Goal: Feedback & Contribution: Submit feedback/report problem

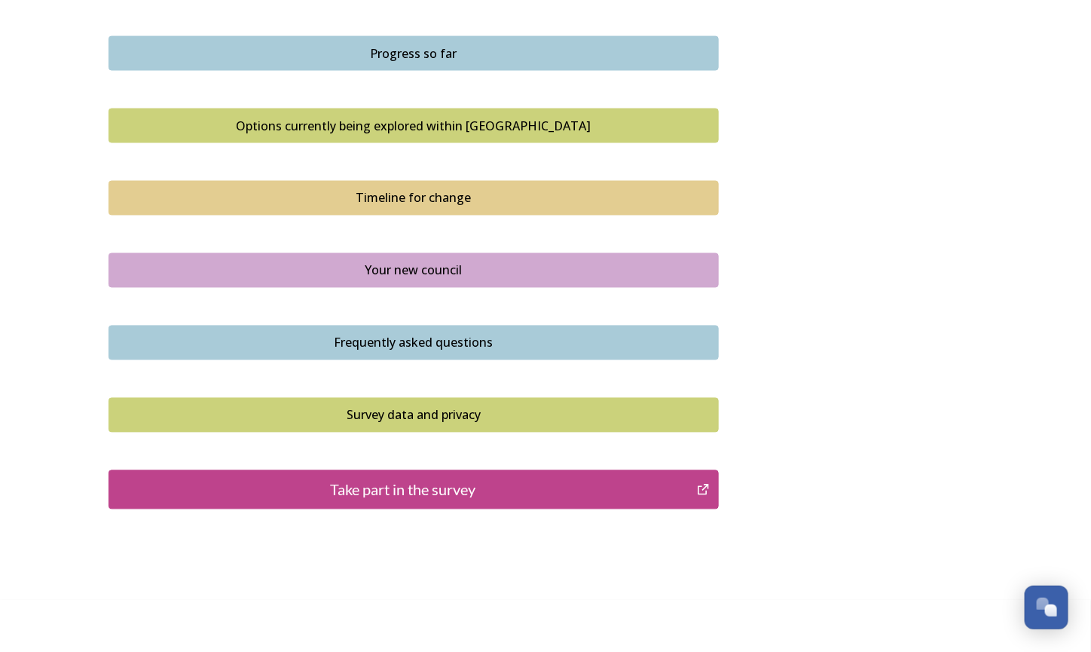
scroll to position [966, 0]
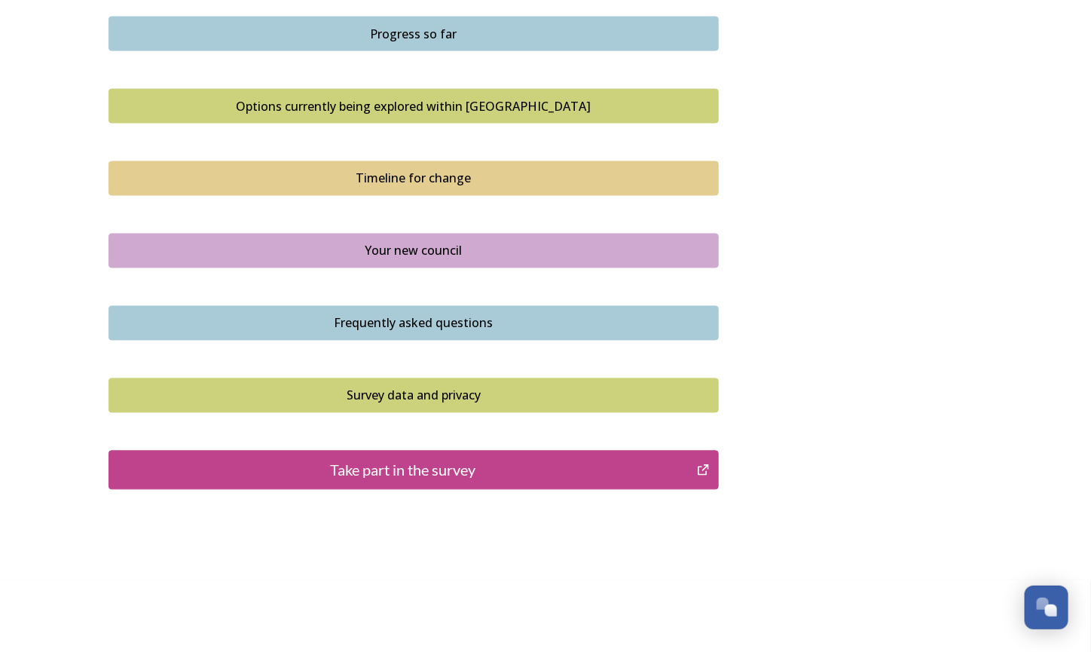
click at [402, 469] on div "Take part in the survey" at bounding box center [403, 470] width 572 height 23
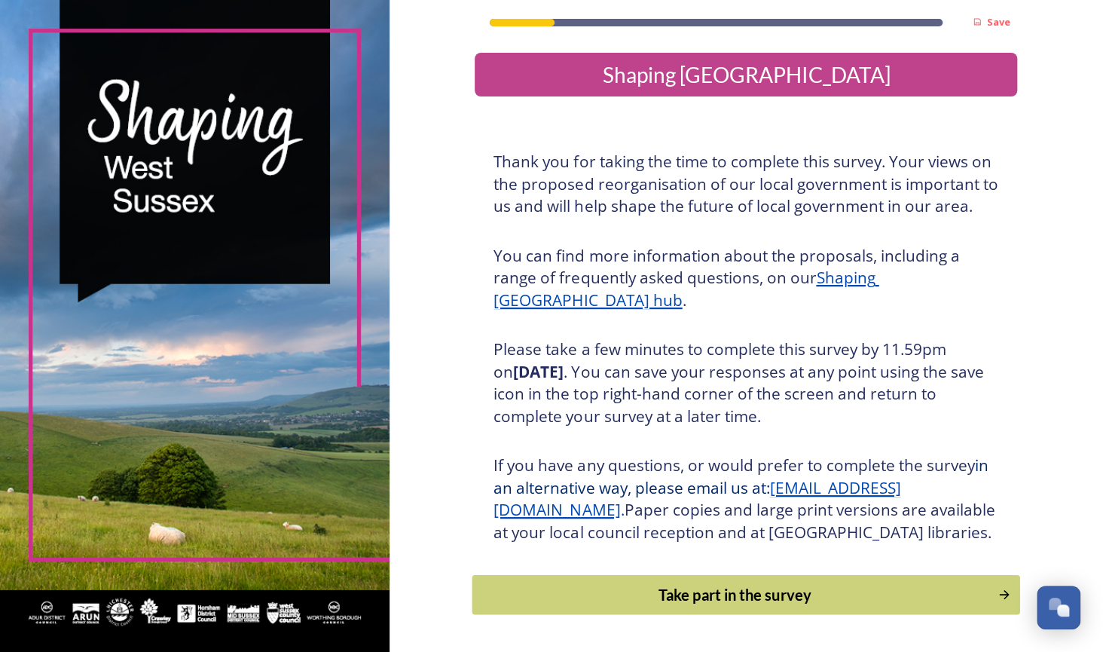
click at [638, 606] on div "Take part in the survey" at bounding box center [735, 594] width 509 height 23
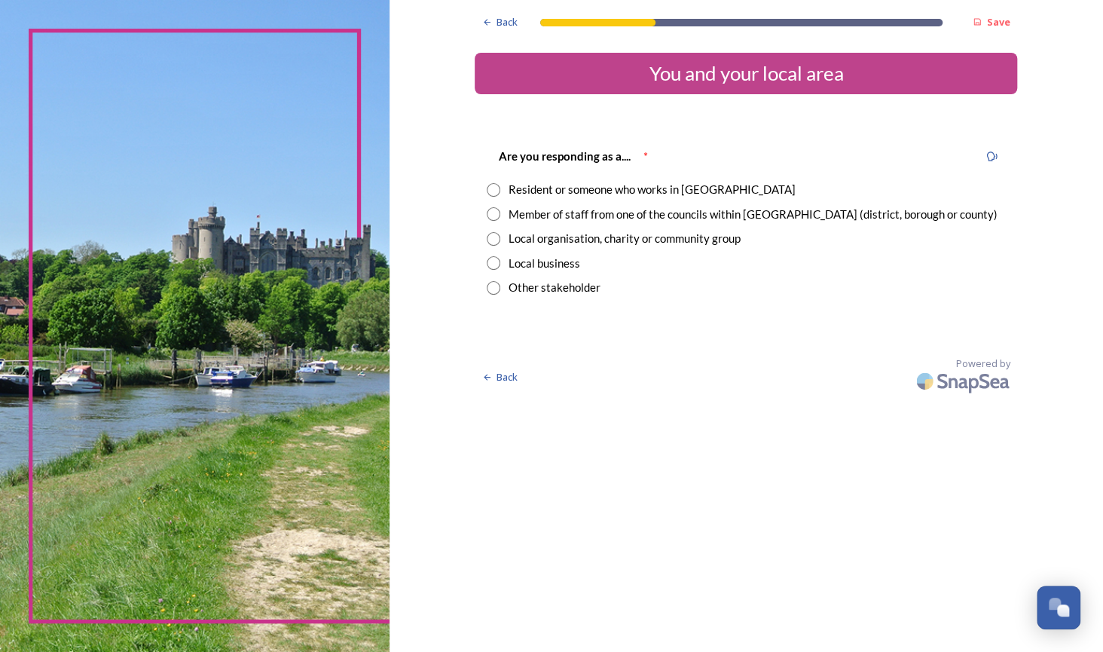
click at [490, 191] on input "radio" at bounding box center [494, 190] width 14 height 14
radio input "true"
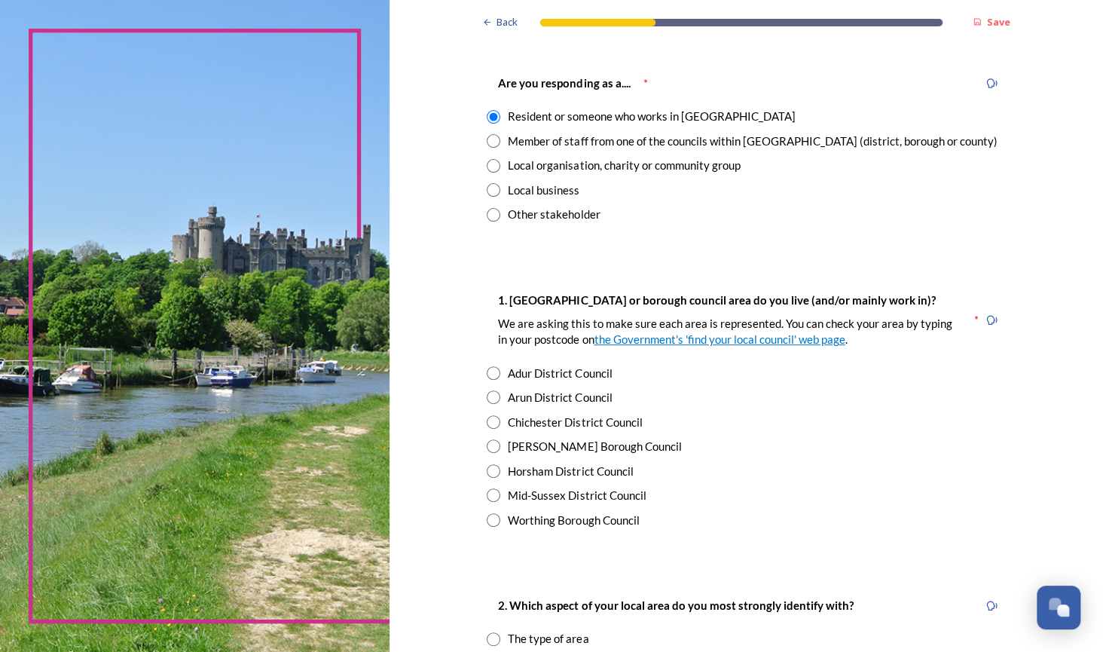
scroll to position [75, 0]
click at [723, 341] on link "the Government's 'find your local council' web page" at bounding box center [719, 338] width 251 height 14
click at [487, 397] on input "radio" at bounding box center [494, 396] width 14 height 14
radio input "true"
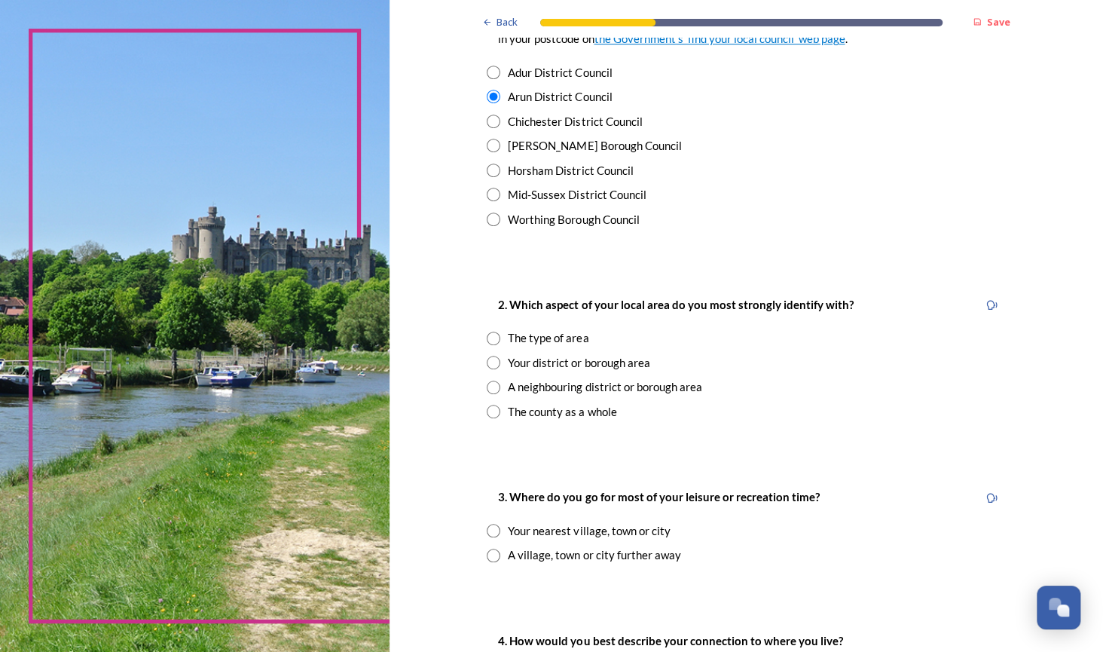
scroll to position [376, 0]
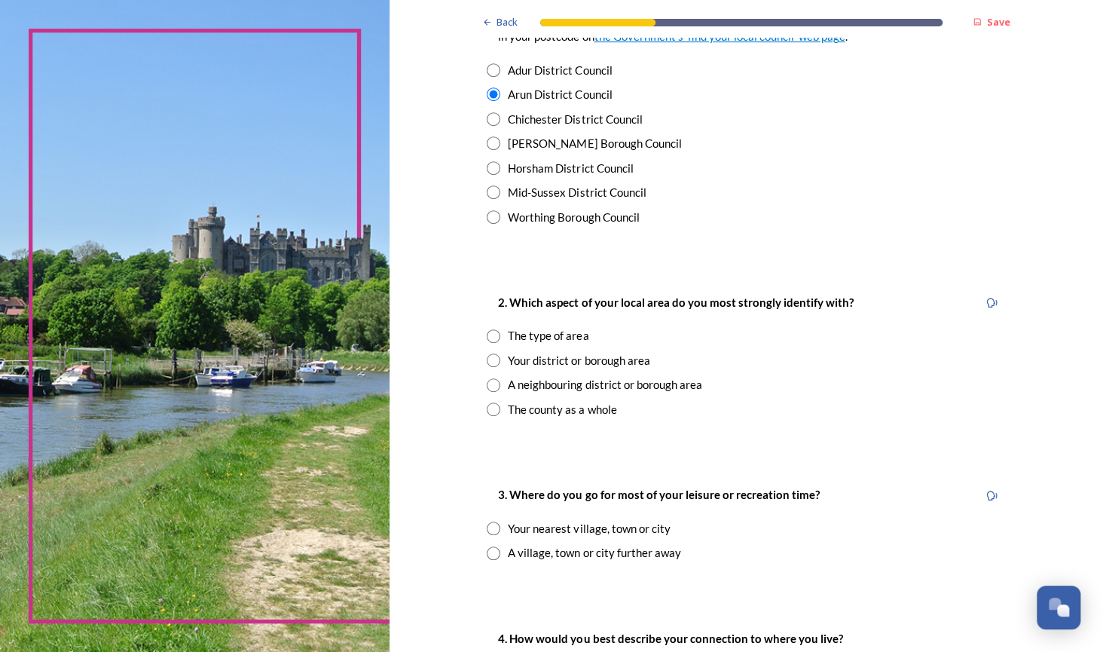
click at [491, 411] on input "radio" at bounding box center [494, 409] width 14 height 14
radio input "true"
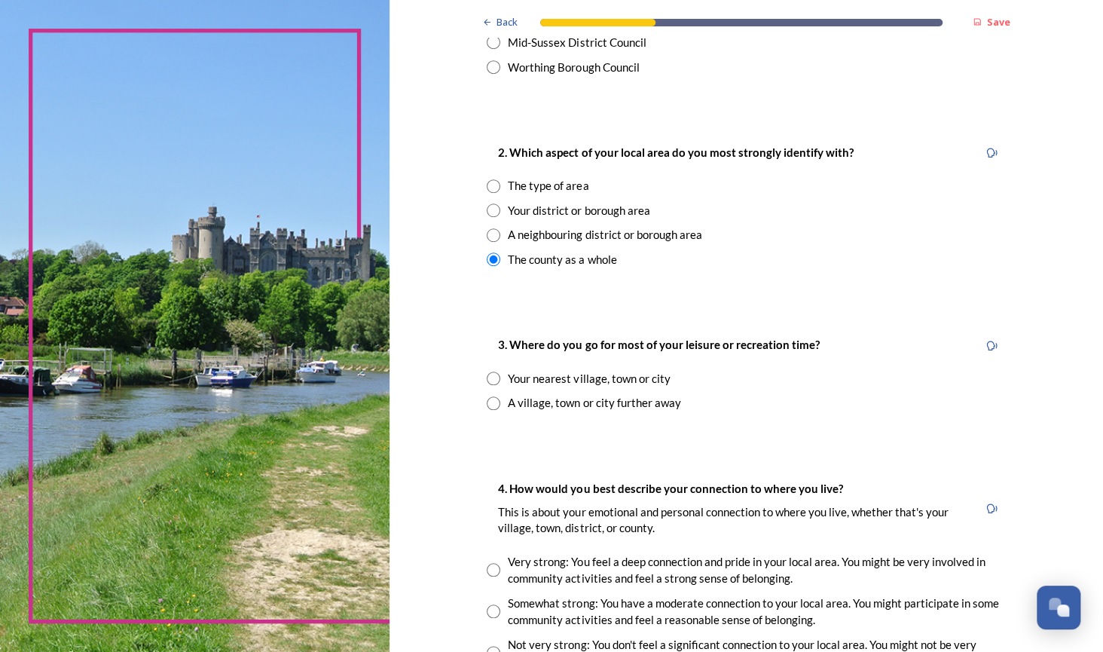
scroll to position [527, 0]
click at [487, 374] on input "radio" at bounding box center [494, 377] width 14 height 14
radio input "true"
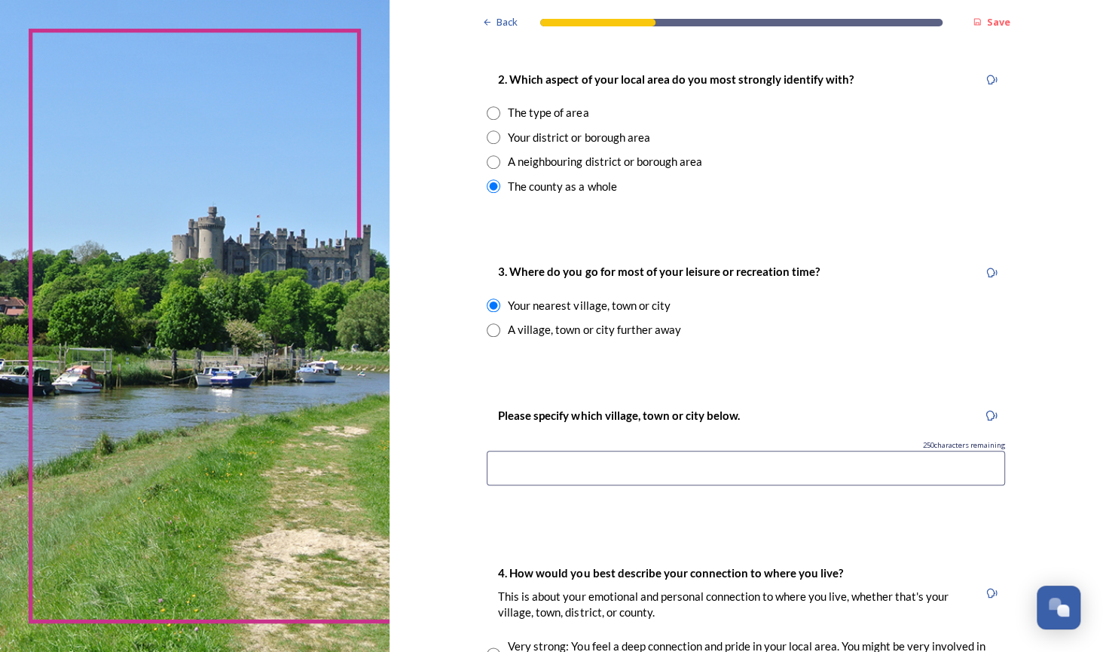
scroll to position [602, 0]
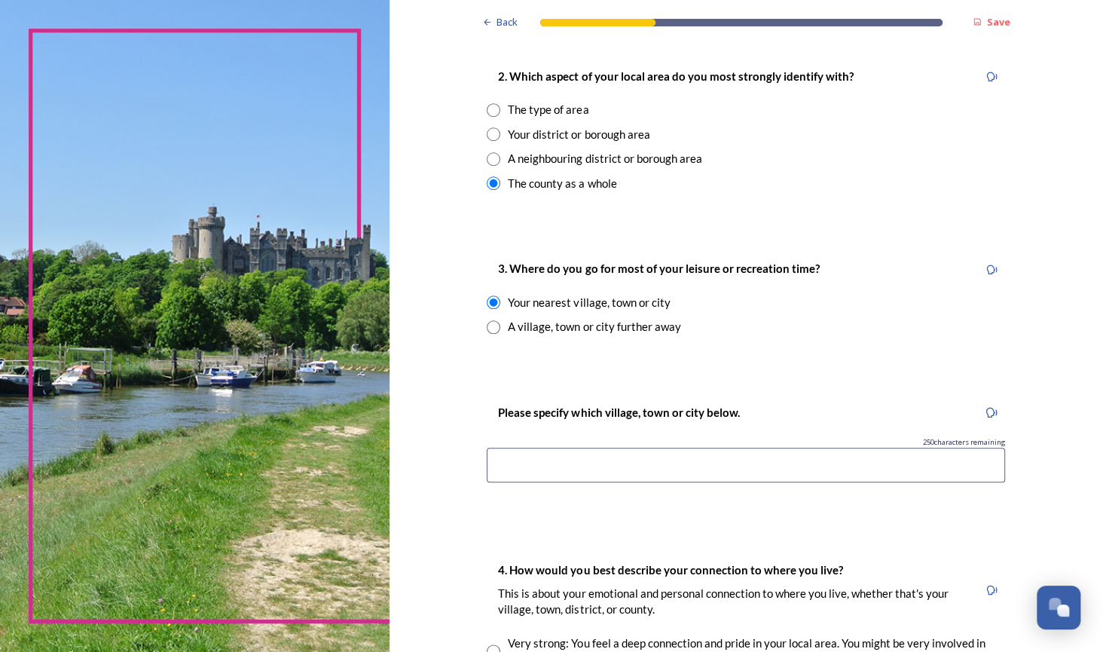
click at [501, 471] on input at bounding box center [746, 465] width 518 height 35
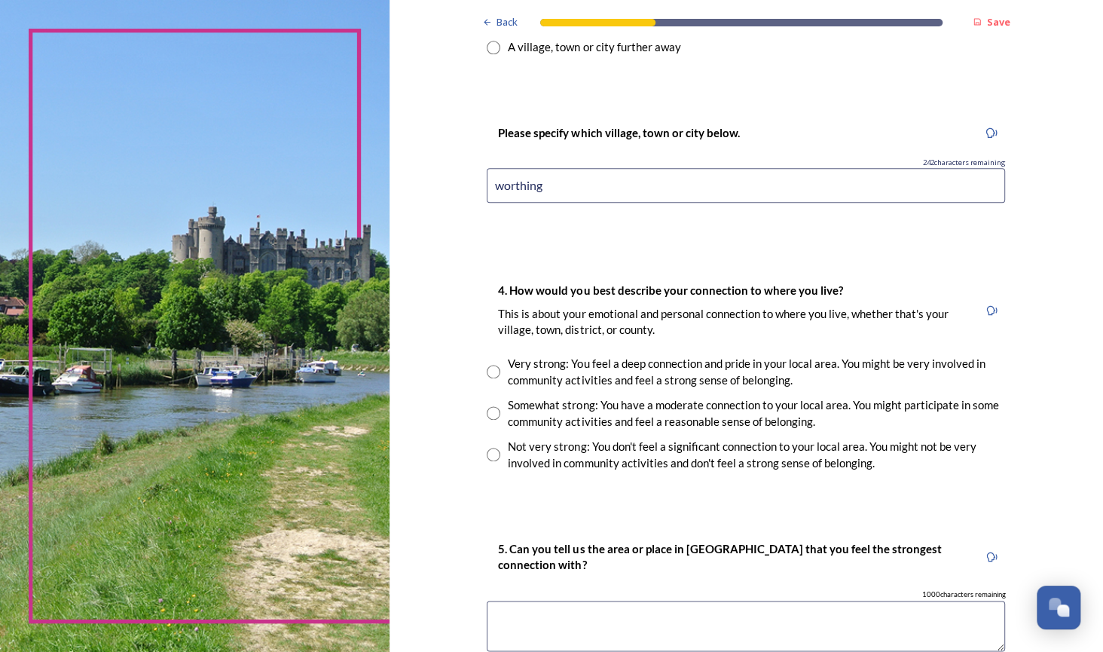
scroll to position [904, 0]
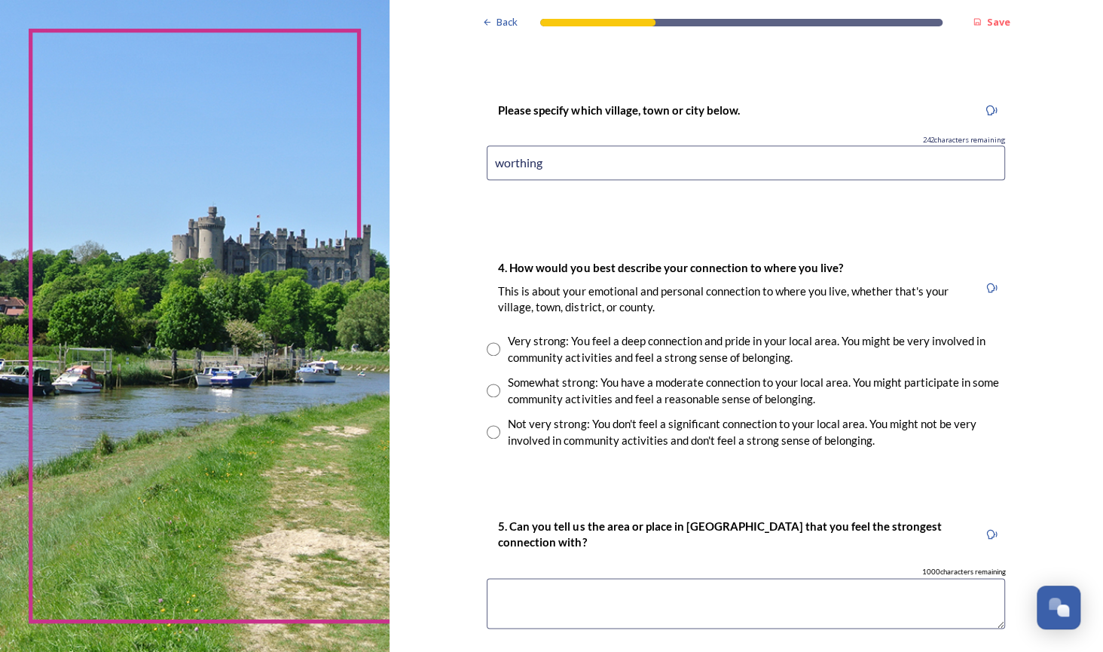
type input "worthing"
click at [487, 431] on input "radio" at bounding box center [494, 432] width 14 height 14
radio input "true"
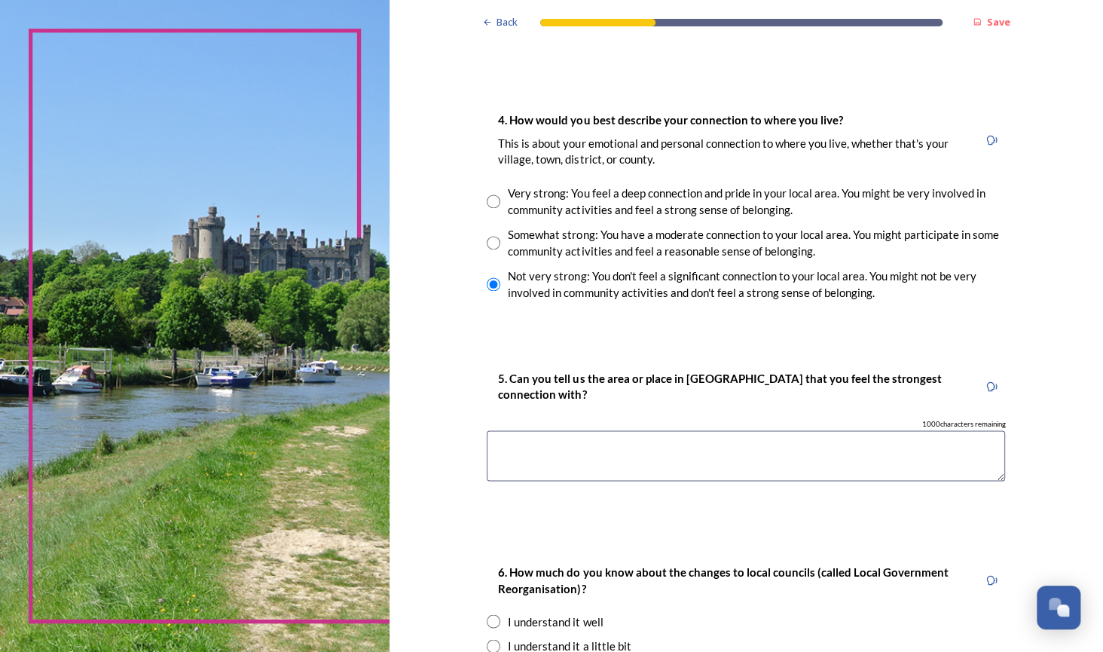
scroll to position [1055, 0]
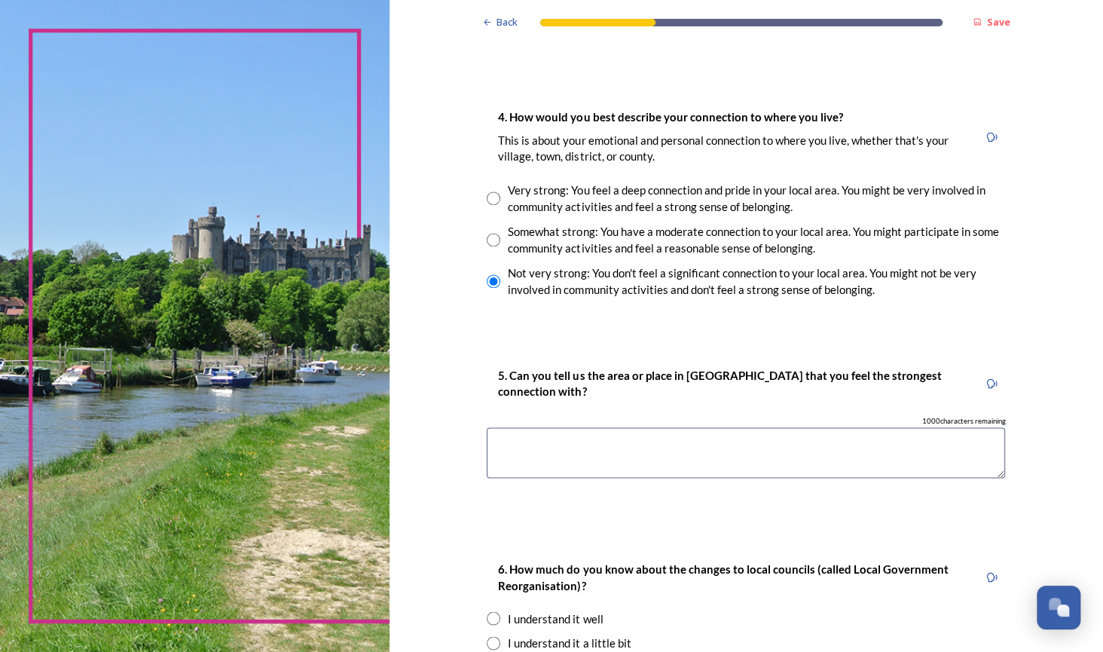
click at [509, 457] on textarea at bounding box center [746, 452] width 518 height 50
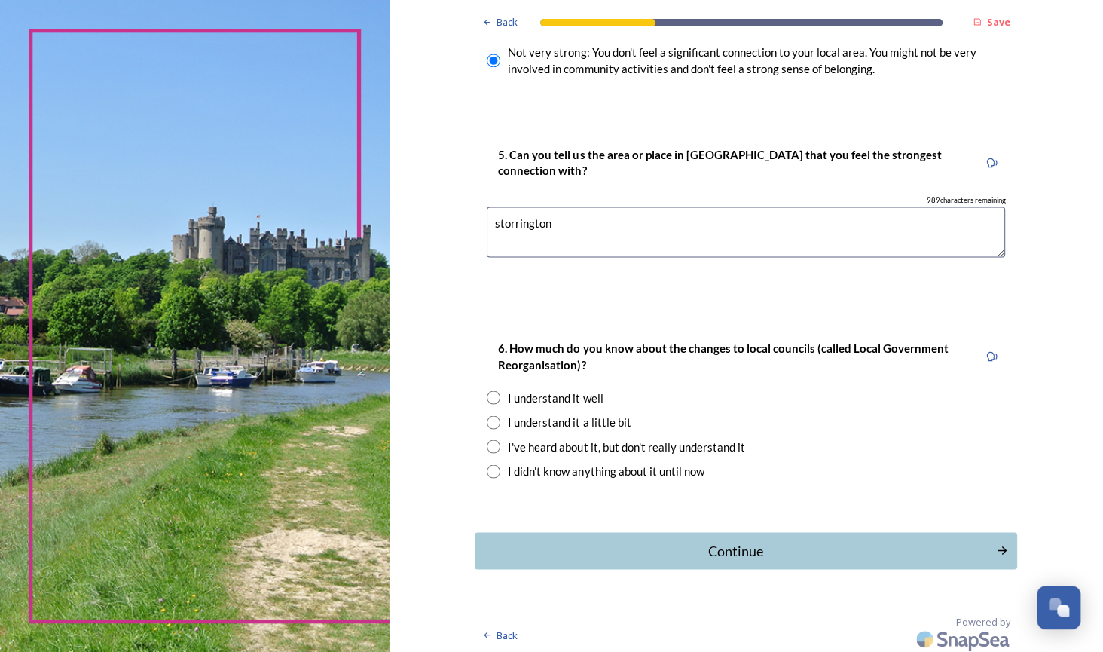
scroll to position [1278, 0]
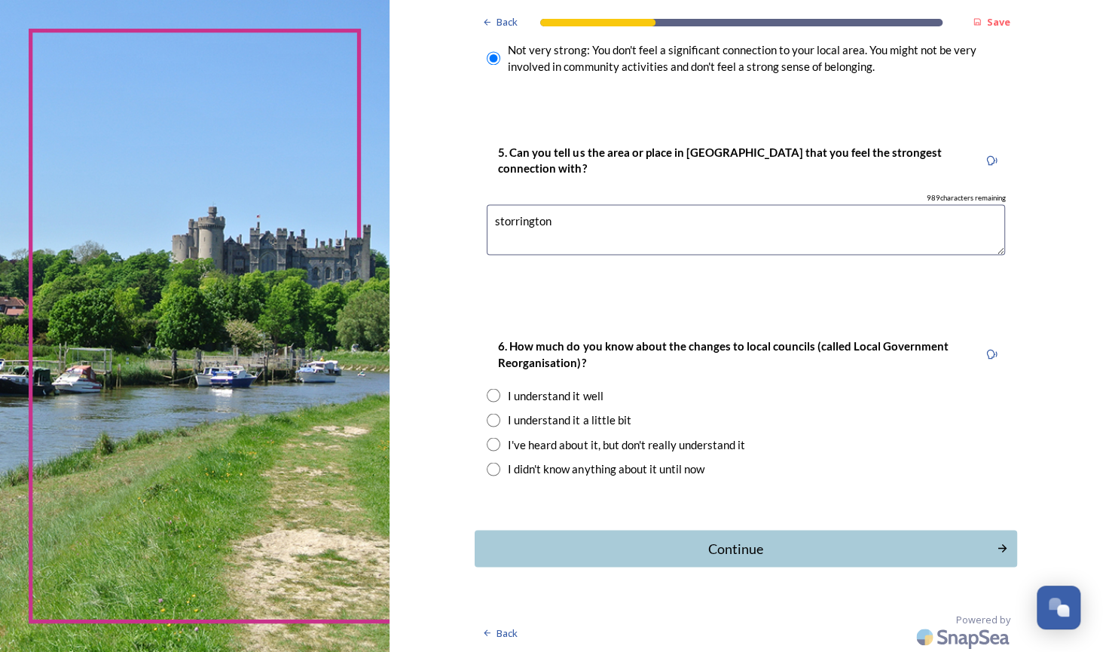
type textarea "storrington"
click at [488, 393] on input "radio" at bounding box center [494, 395] width 14 height 14
radio input "true"
click at [739, 547] on div "Continue" at bounding box center [736, 548] width 510 height 20
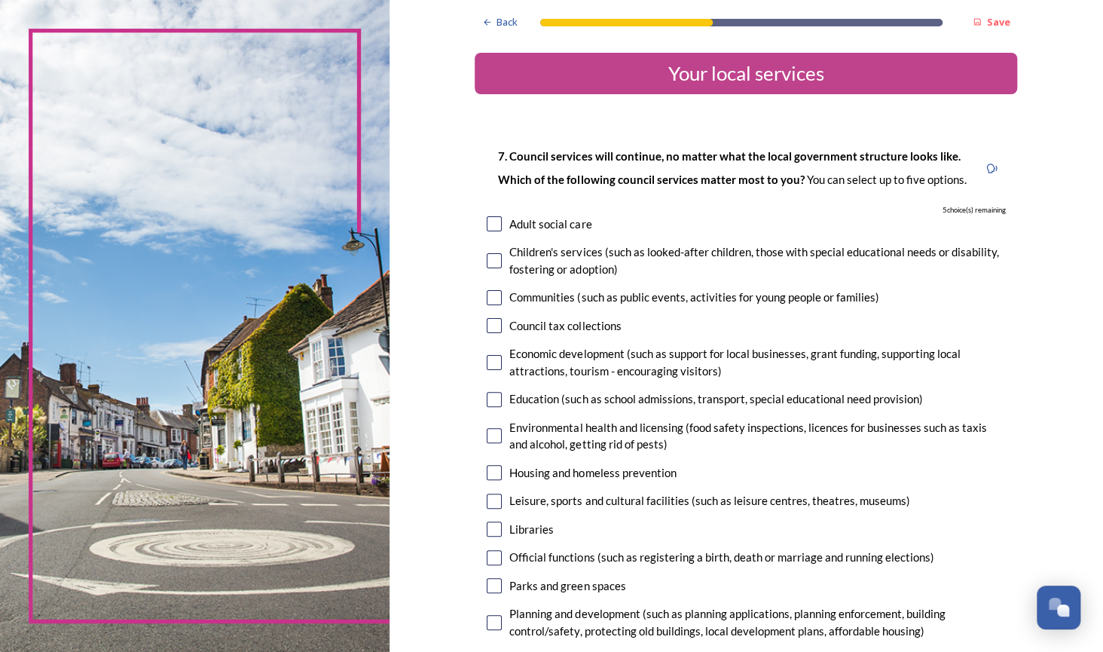
click at [487, 222] on input "checkbox" at bounding box center [494, 223] width 15 height 15
checkbox input "true"
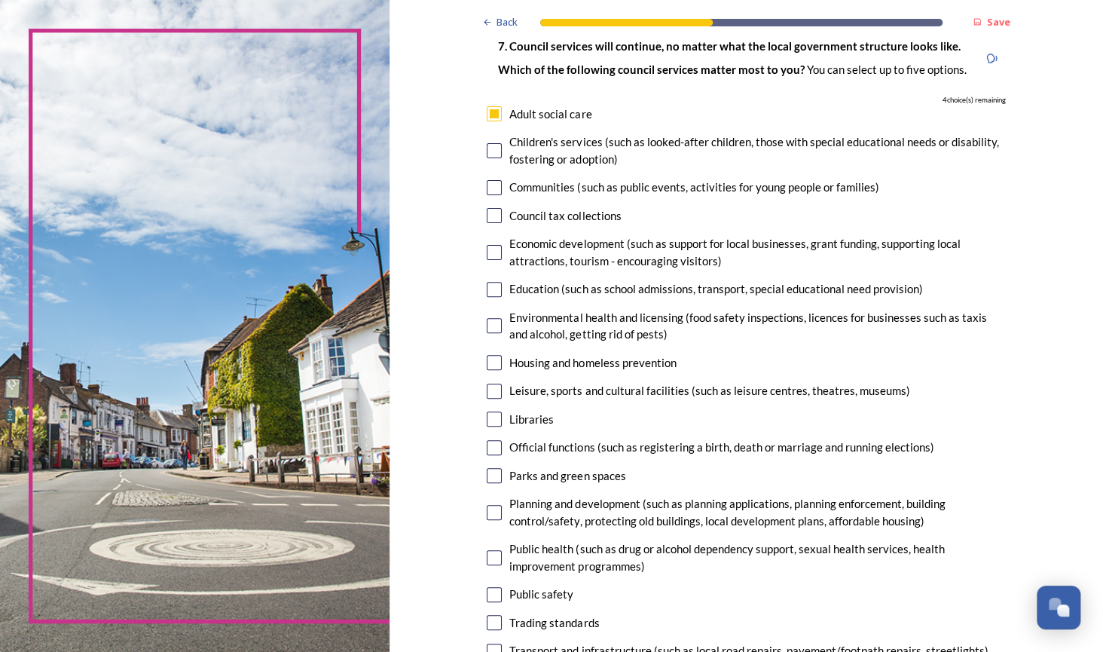
scroll to position [150, 0]
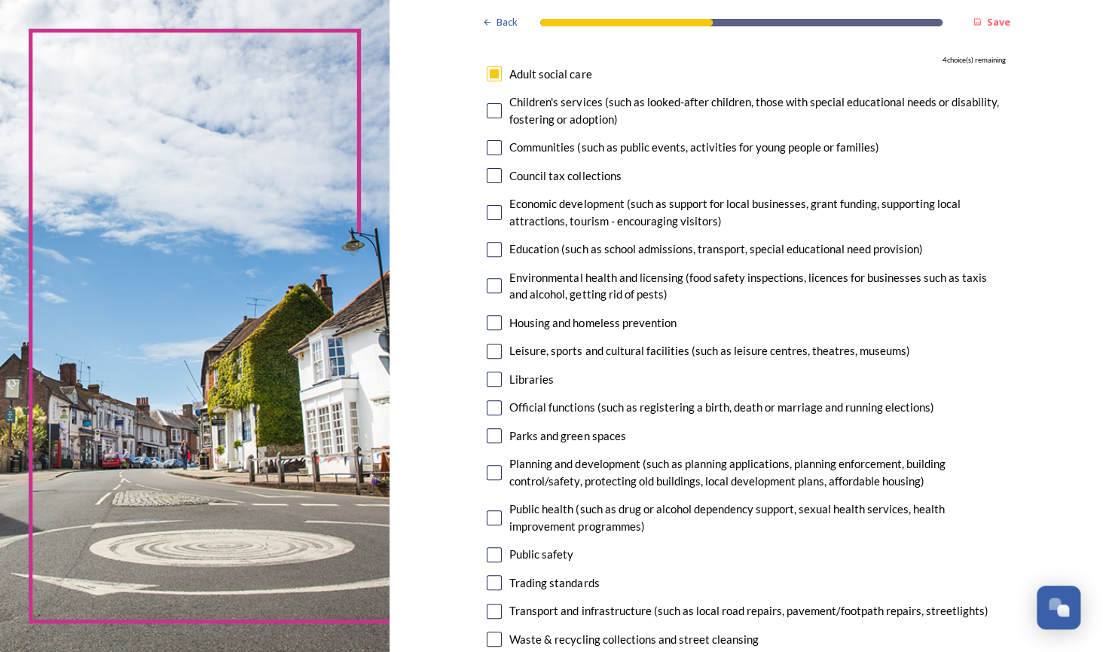
click at [491, 178] on input "checkbox" at bounding box center [494, 175] width 15 height 15
checkbox input "true"
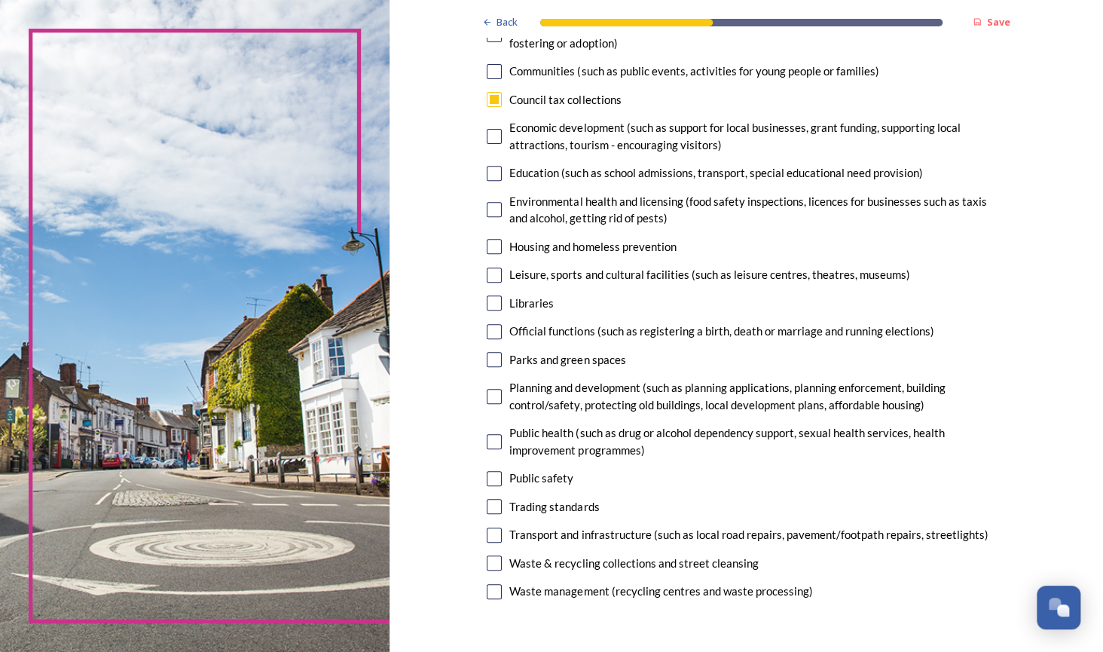
click at [487, 248] on input "checkbox" at bounding box center [494, 246] width 15 height 15
checkbox input "true"
click at [488, 299] on input "checkbox" at bounding box center [494, 302] width 15 height 15
checkbox input "true"
click at [487, 362] on input "checkbox" at bounding box center [494, 359] width 15 height 15
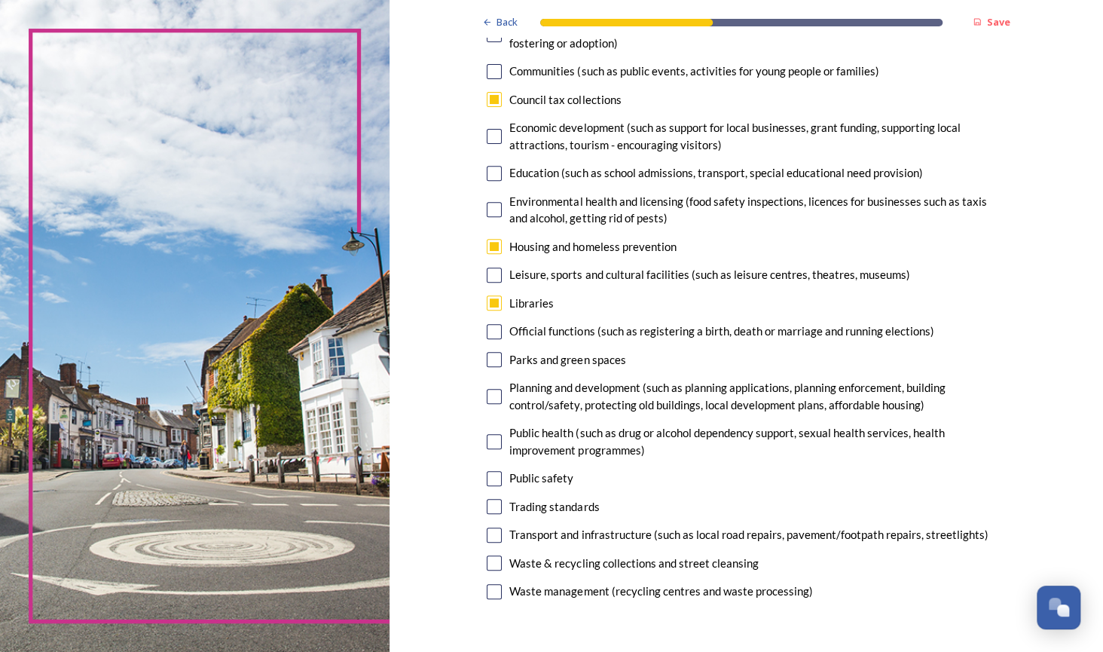
checkbox input "true"
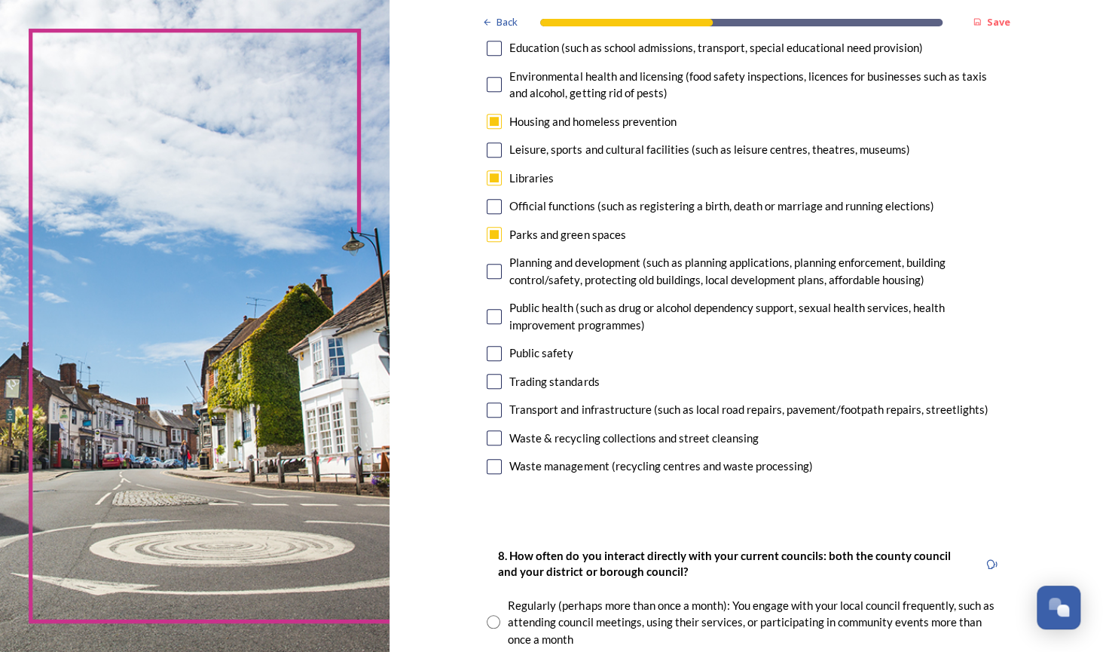
scroll to position [376, 0]
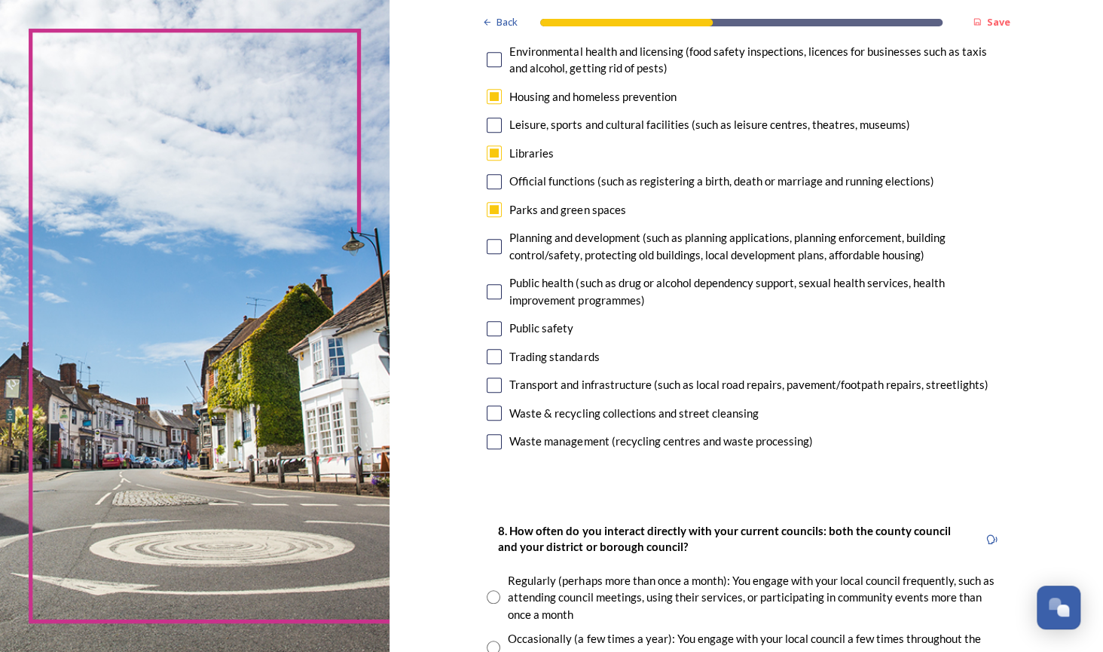
click at [488, 415] on input "checkbox" at bounding box center [494, 412] width 15 height 15
click at [487, 409] on input "checkbox" at bounding box center [494, 412] width 15 height 15
click at [490, 411] on input "checkbox" at bounding box center [494, 412] width 15 height 15
checkbox input "false"
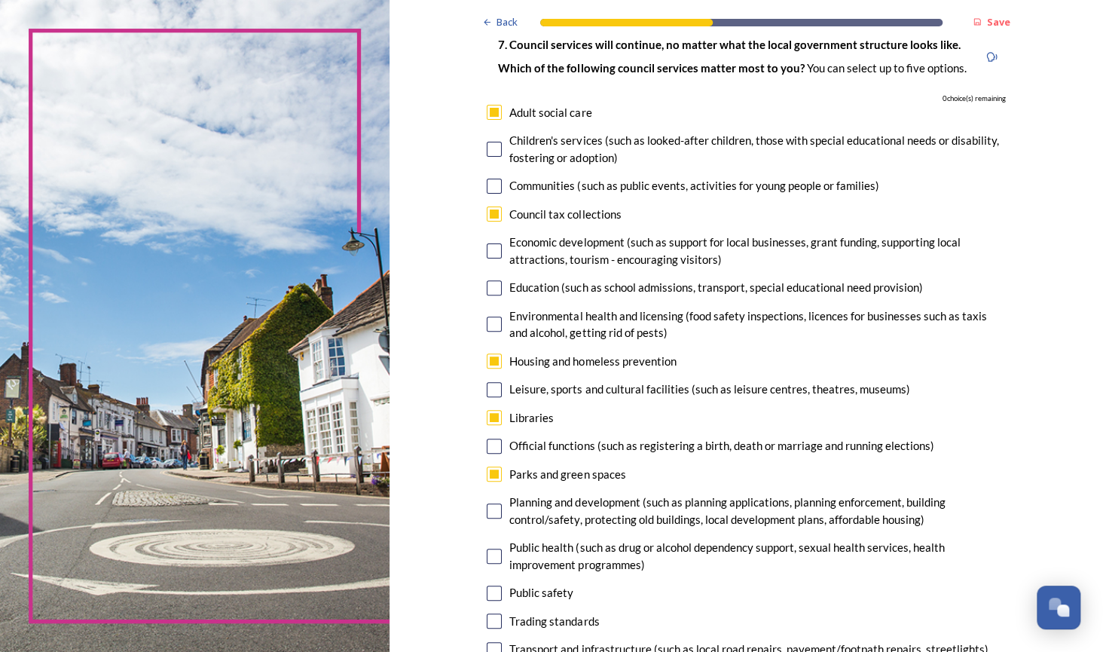
scroll to position [75, 0]
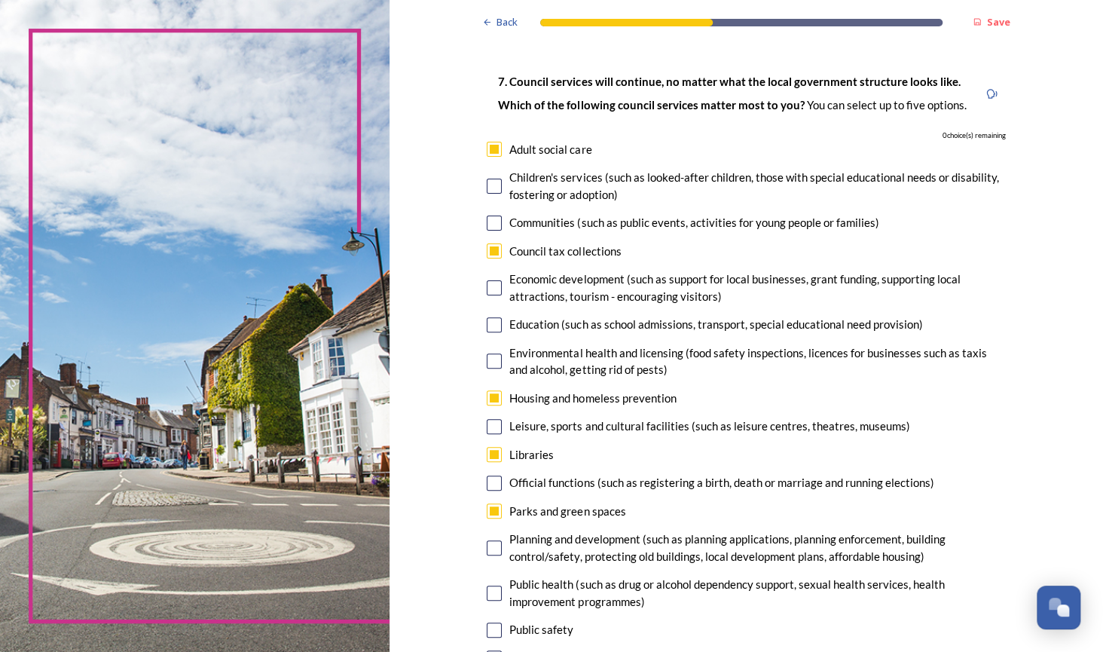
click at [488, 151] on input "checkbox" at bounding box center [494, 149] width 15 height 15
checkbox input "false"
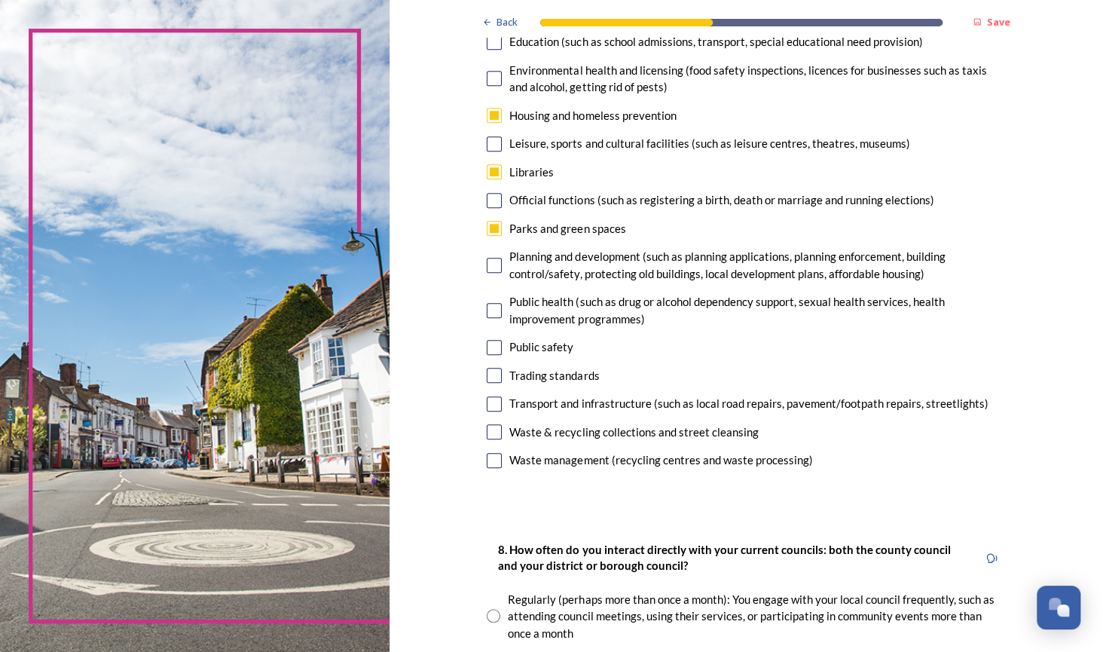
scroll to position [376, 0]
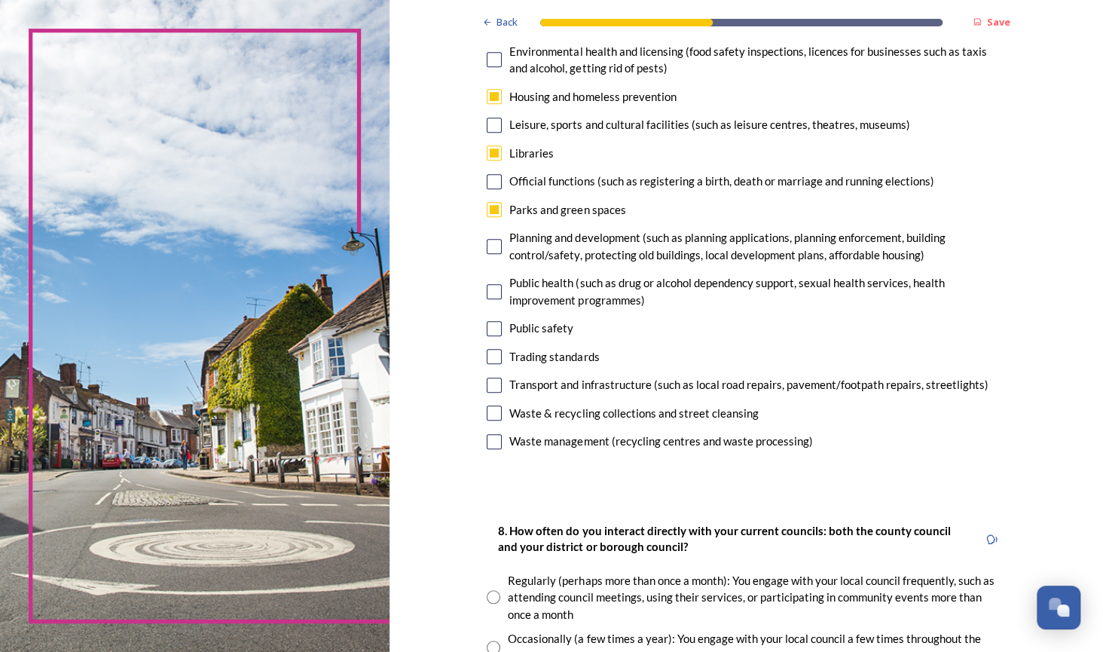
click at [487, 411] on input "checkbox" at bounding box center [494, 412] width 15 height 15
checkbox input "true"
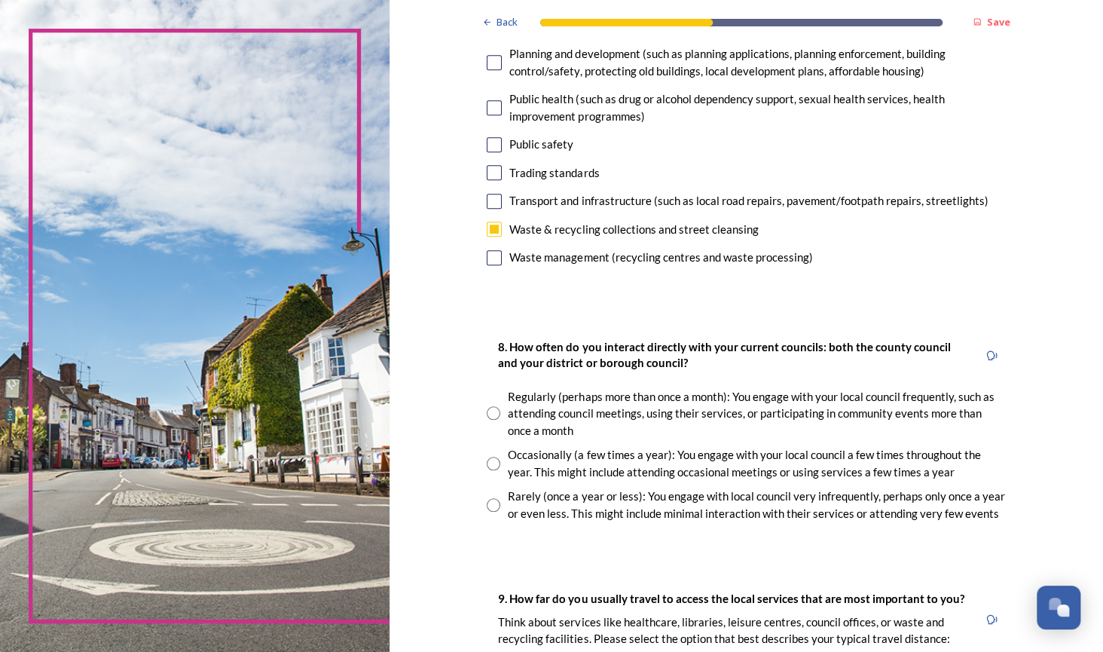
scroll to position [602, 0]
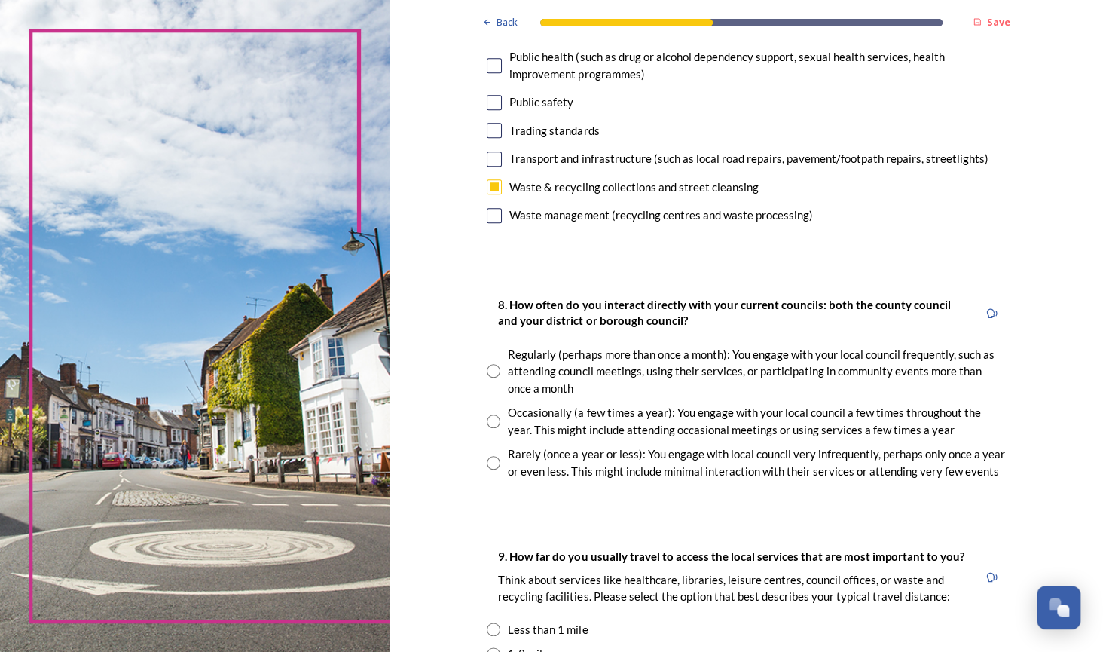
click at [491, 417] on input "radio" at bounding box center [494, 421] width 14 height 14
radio input "true"
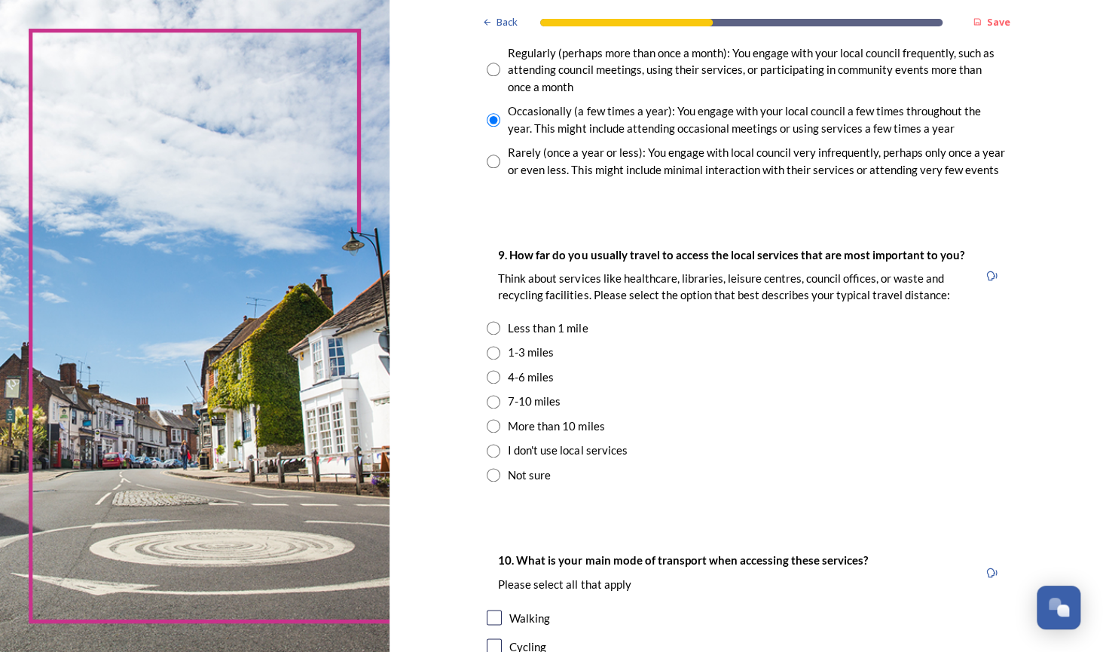
scroll to position [904, 0]
click at [488, 353] on input "radio" at bounding box center [494, 352] width 14 height 14
radio input "true"
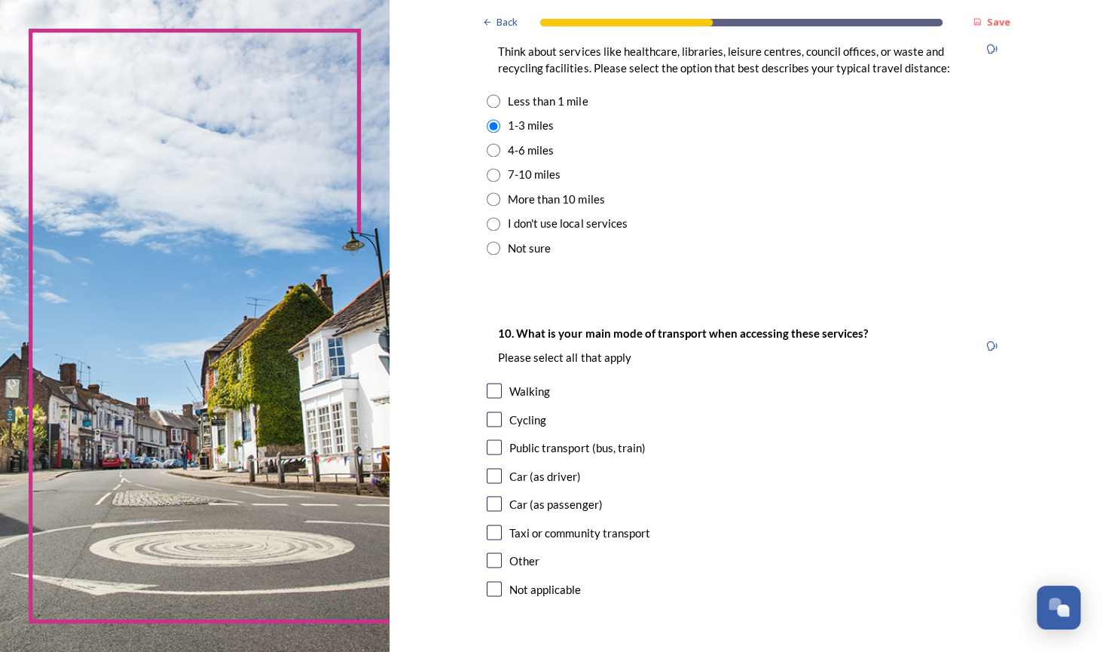
scroll to position [1205, 0]
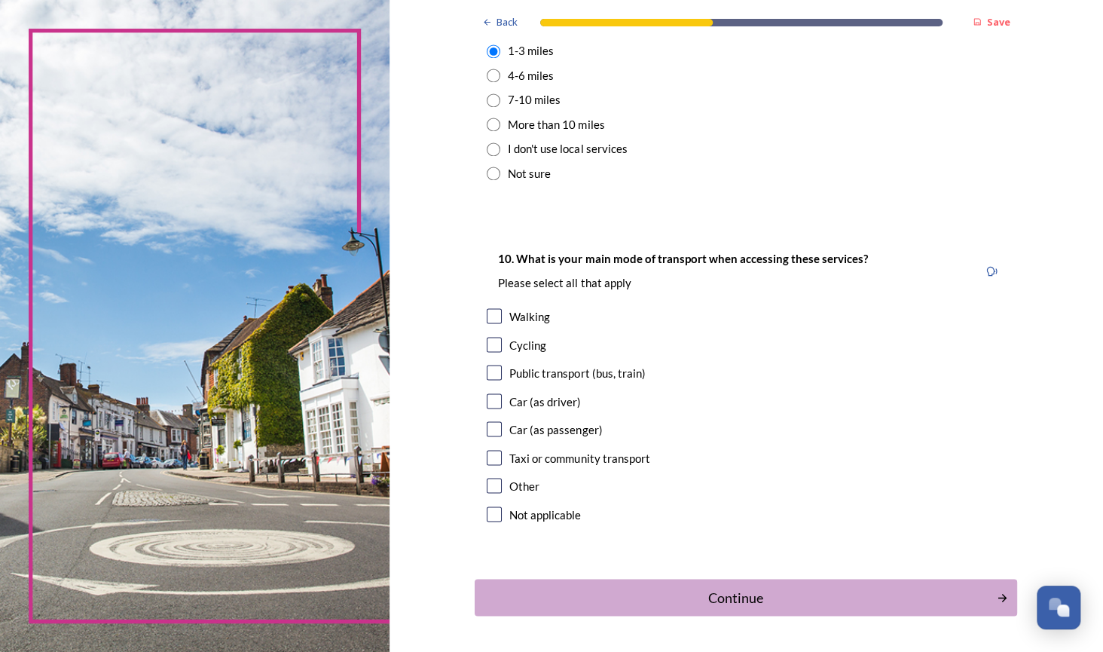
click at [491, 397] on input "checkbox" at bounding box center [494, 400] width 15 height 15
checkbox input "true"
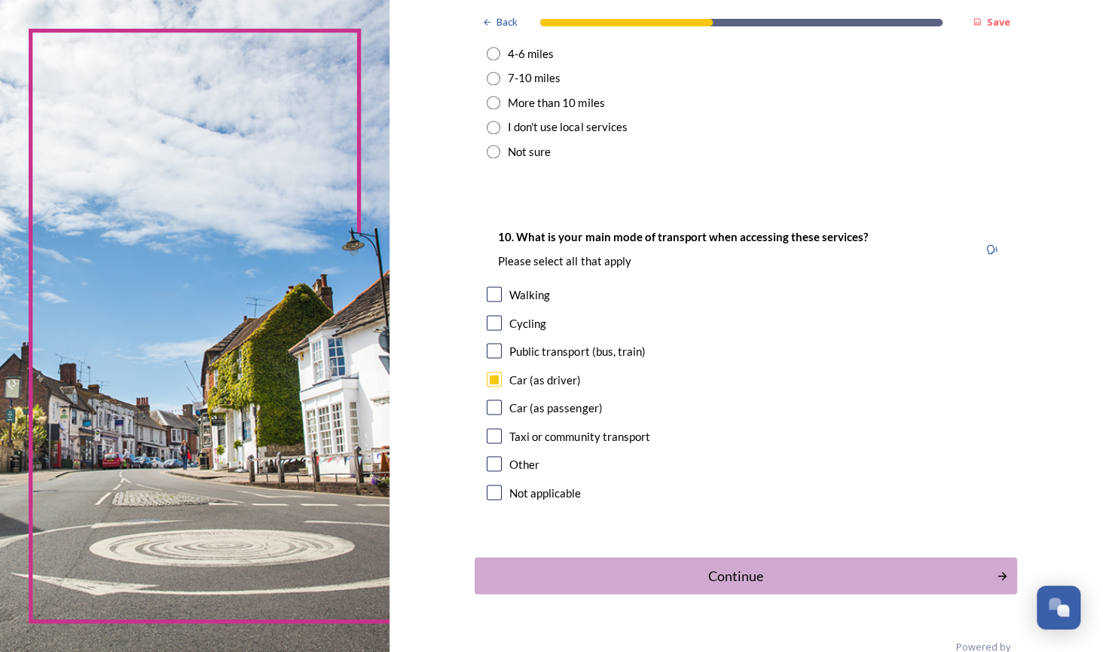
scroll to position [1255, 0]
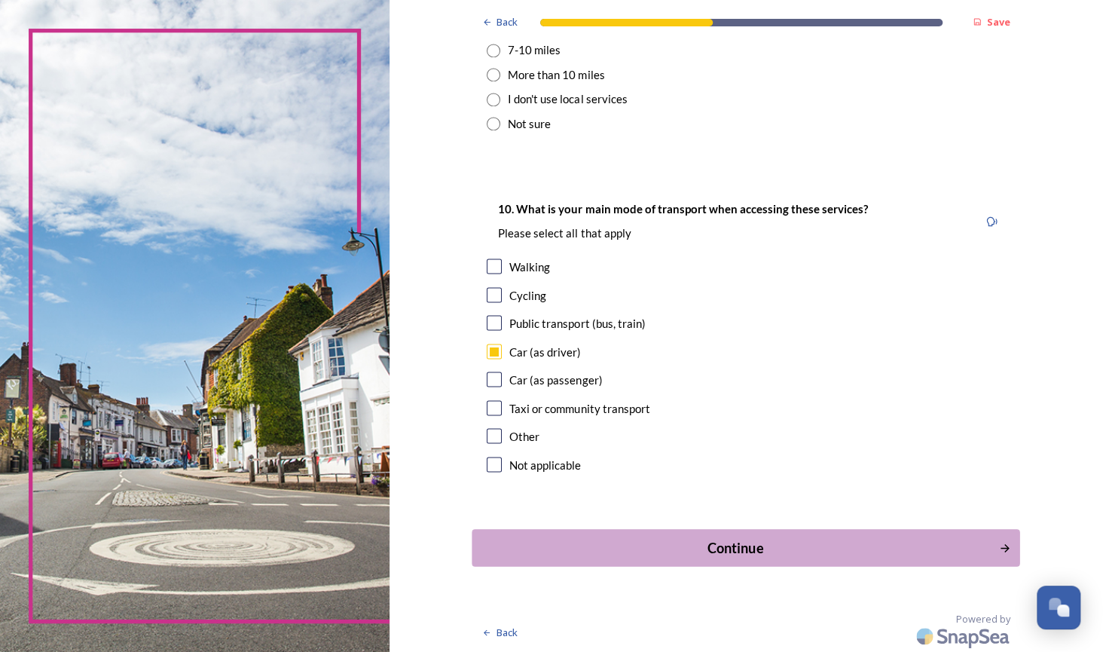
click at [714, 544] on div "Continue" at bounding box center [736, 547] width 510 height 20
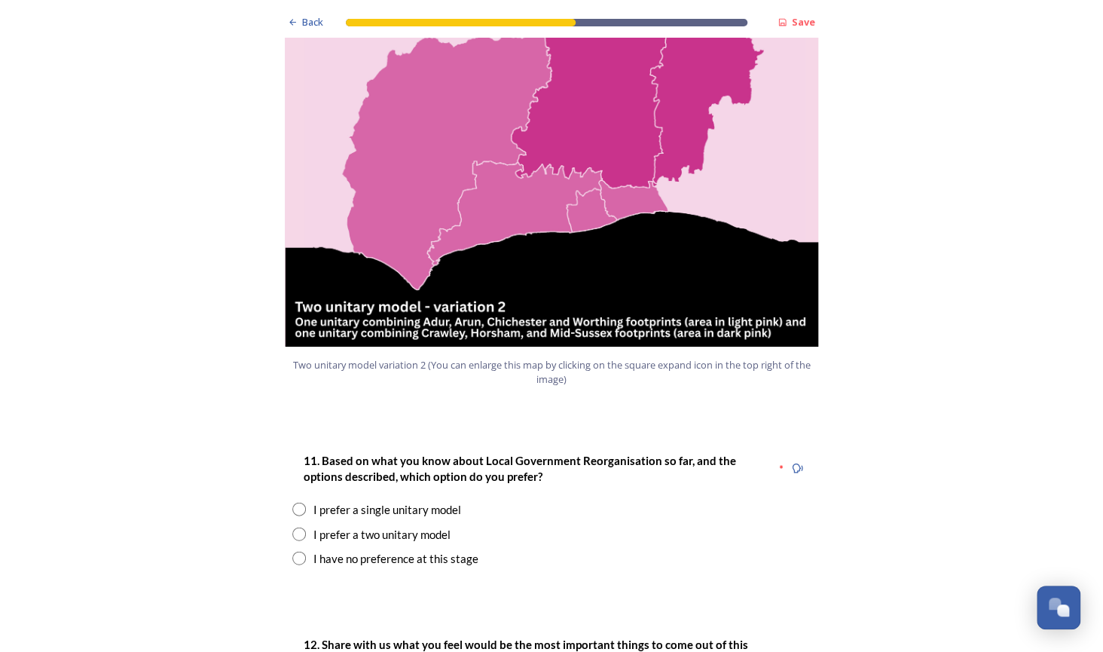
scroll to position [1658, 0]
click at [294, 527] on input "radio" at bounding box center [299, 534] width 14 height 14
radio input "true"
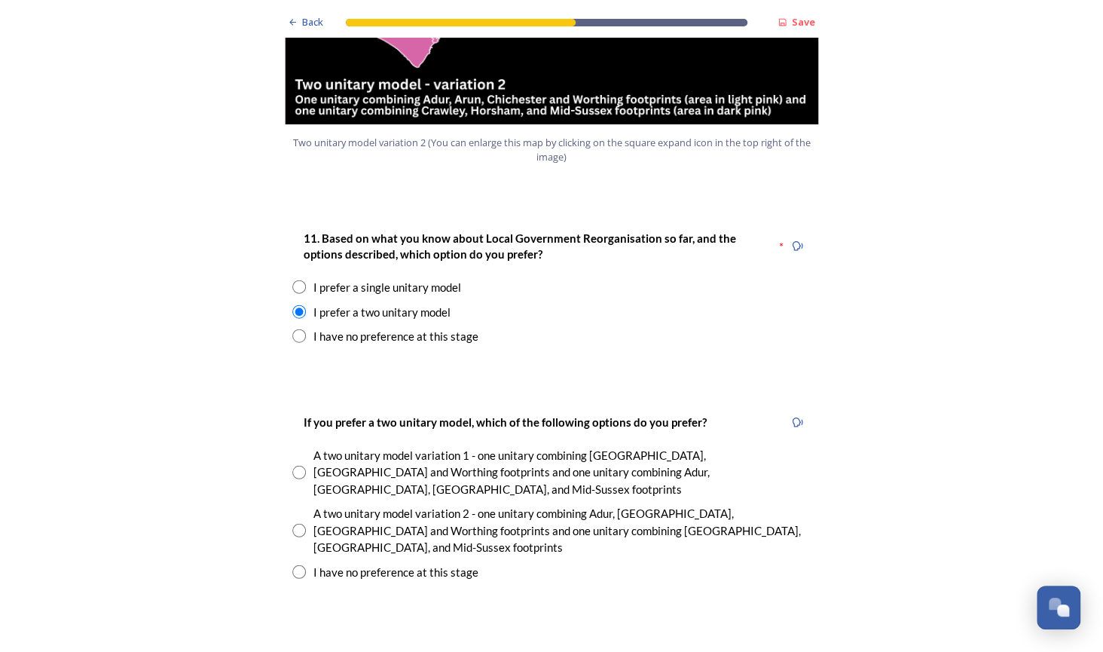
scroll to position [1884, 0]
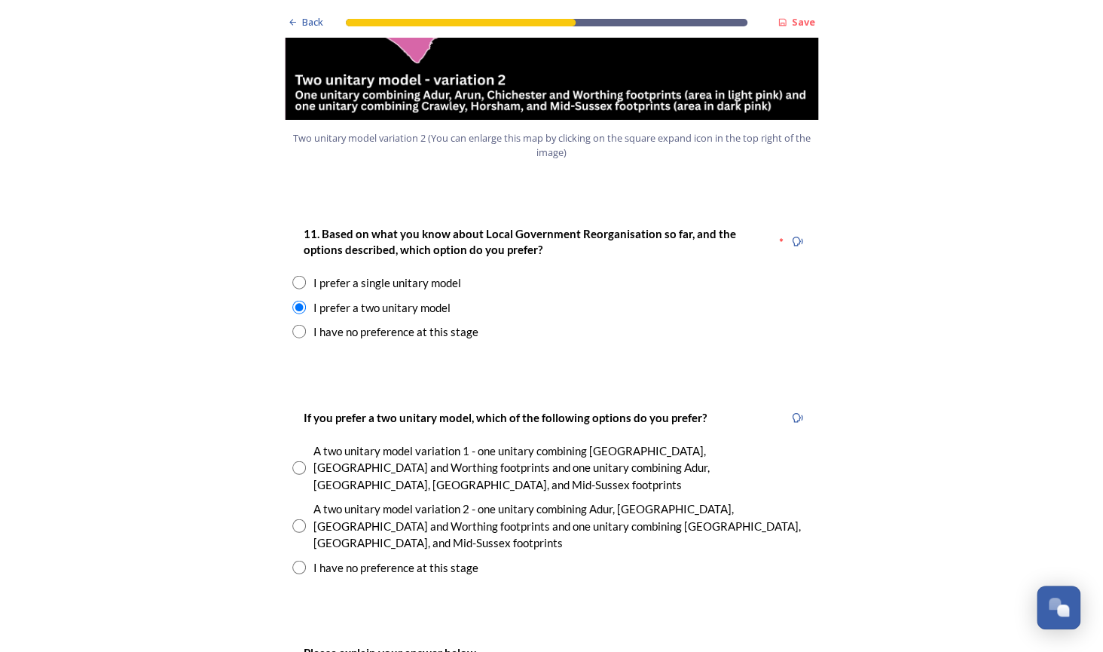
click at [296, 519] on input "radio" at bounding box center [299, 526] width 14 height 14
radio input "true"
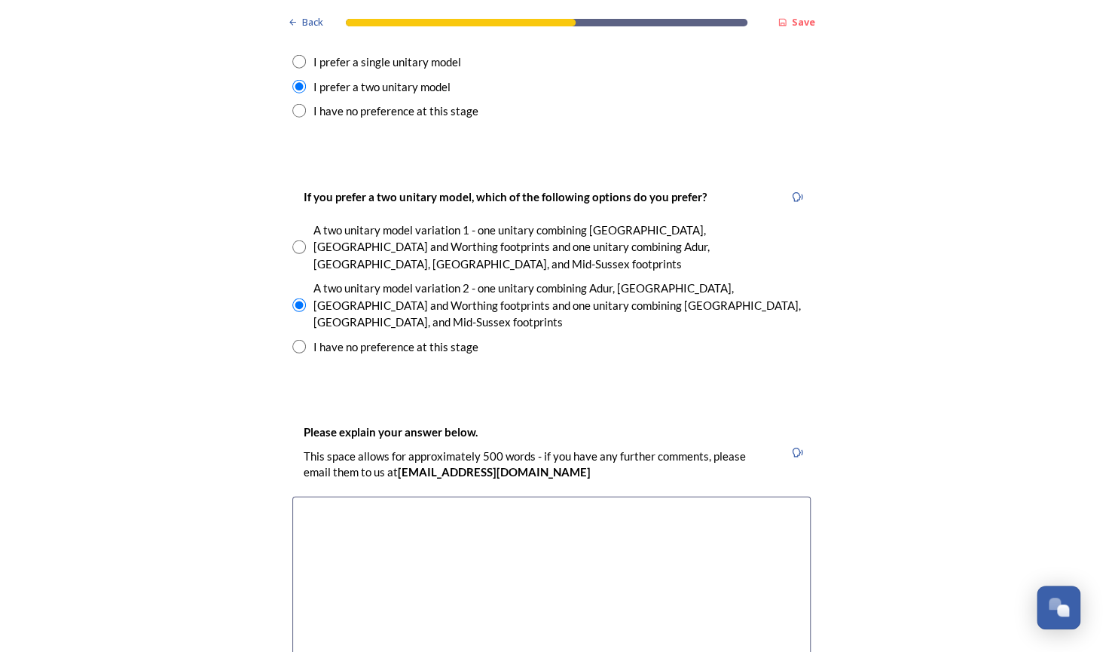
scroll to position [2110, 0]
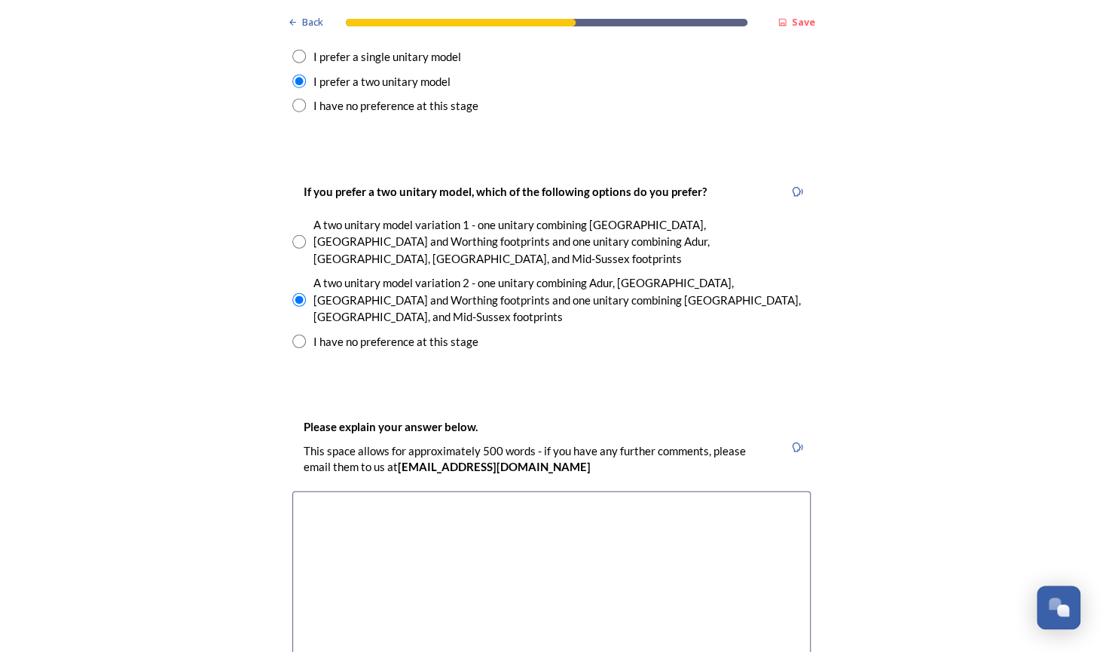
click at [301, 491] on textarea at bounding box center [551, 576] width 518 height 170
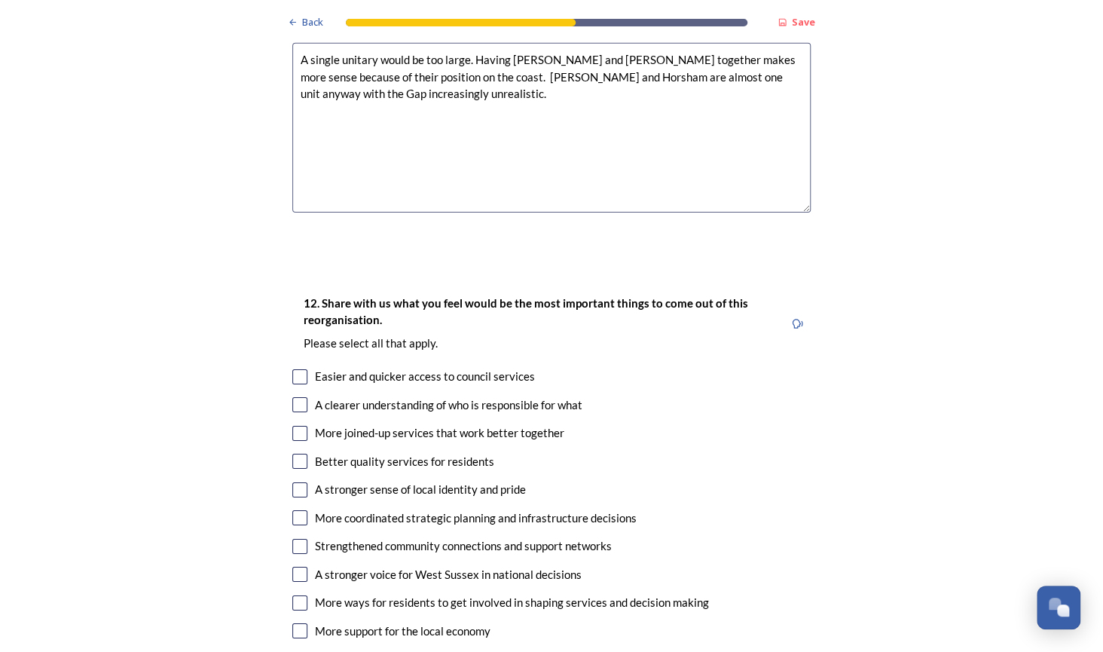
scroll to position [2561, 0]
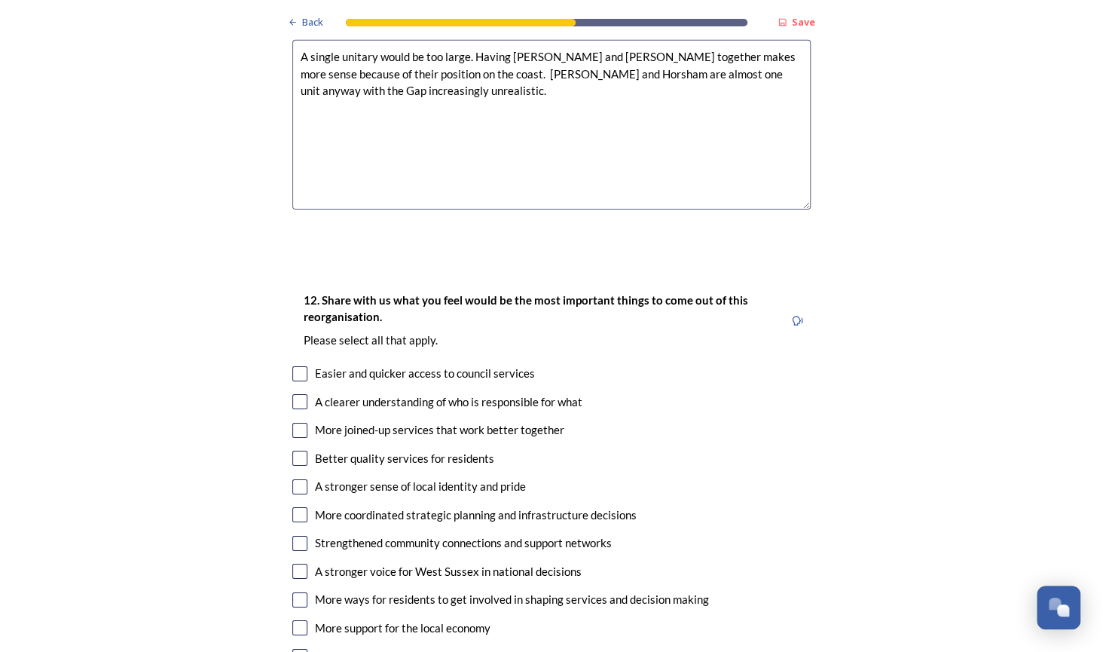
type textarea "A single unitary would be too large. Having Arun and Adur together makes more s…"
click at [298, 394] on input "checkbox" at bounding box center [299, 401] width 15 height 15
checkbox input "true"
click at [296, 423] on input "checkbox" at bounding box center [299, 430] width 15 height 15
checkbox input "true"
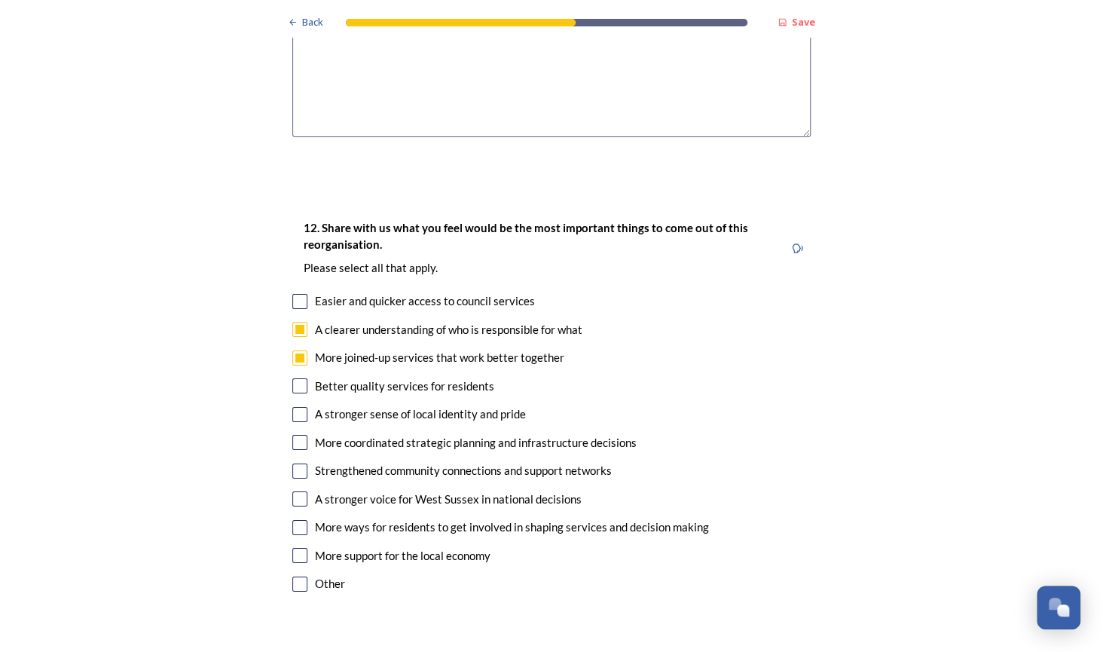
scroll to position [2637, 0]
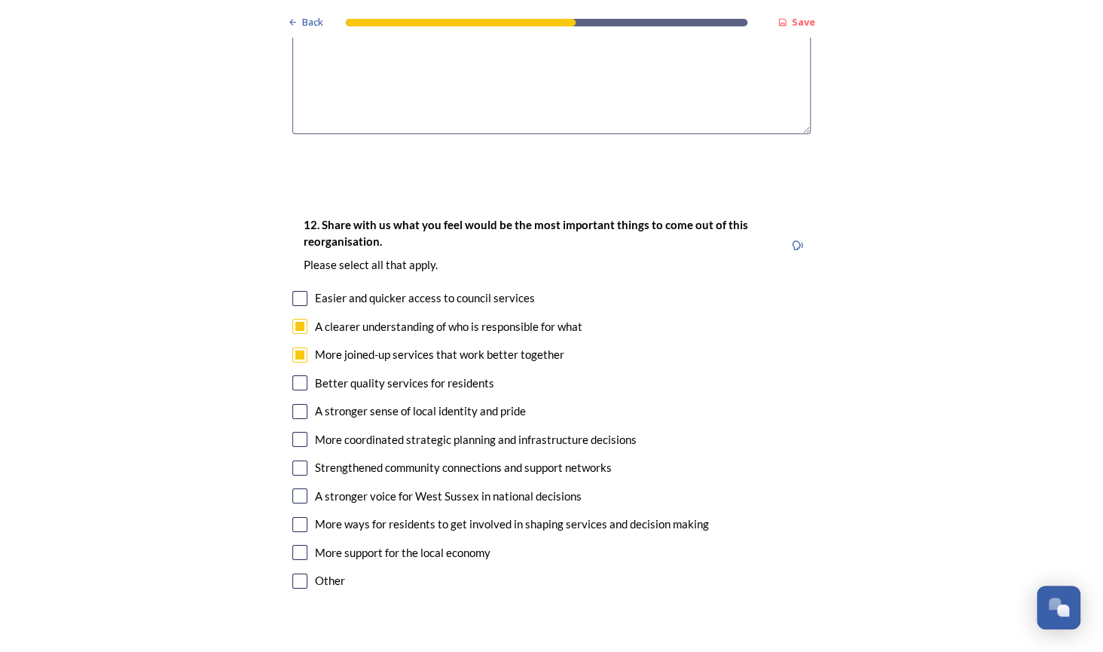
click at [298, 432] on input "checkbox" at bounding box center [299, 439] width 15 height 15
checkbox input "true"
click at [292, 488] on input "checkbox" at bounding box center [299, 495] width 15 height 15
checkbox input "true"
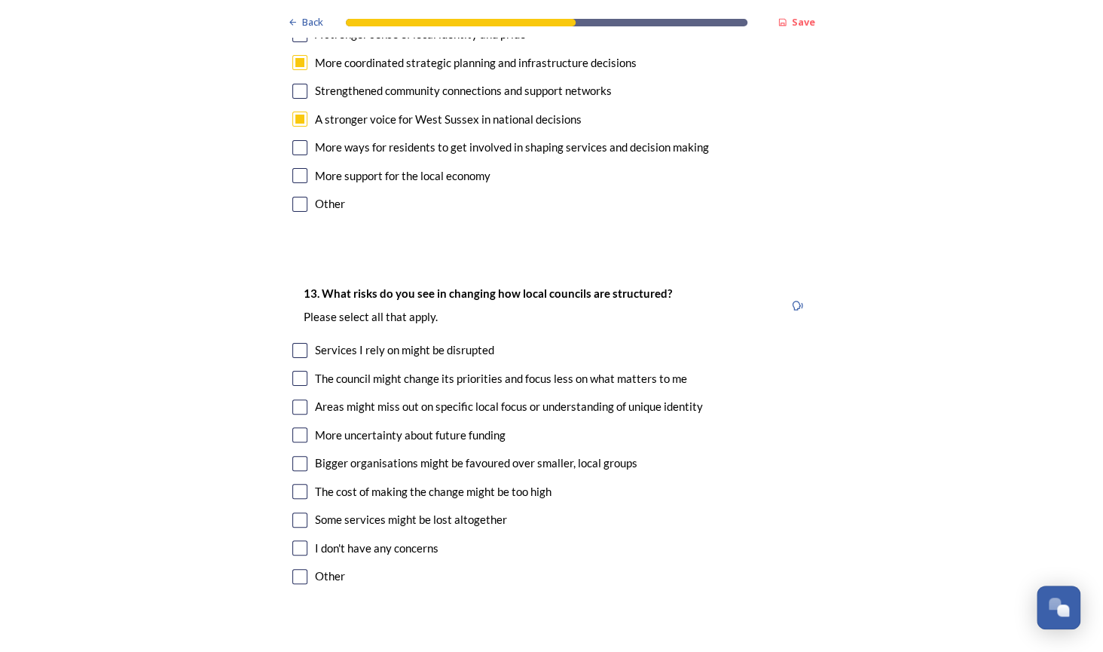
scroll to position [3014, 0]
click at [296, 456] on input "checkbox" at bounding box center [299, 463] width 15 height 15
checkbox input "true"
click at [292, 371] on input "checkbox" at bounding box center [299, 378] width 15 height 15
checkbox input "true"
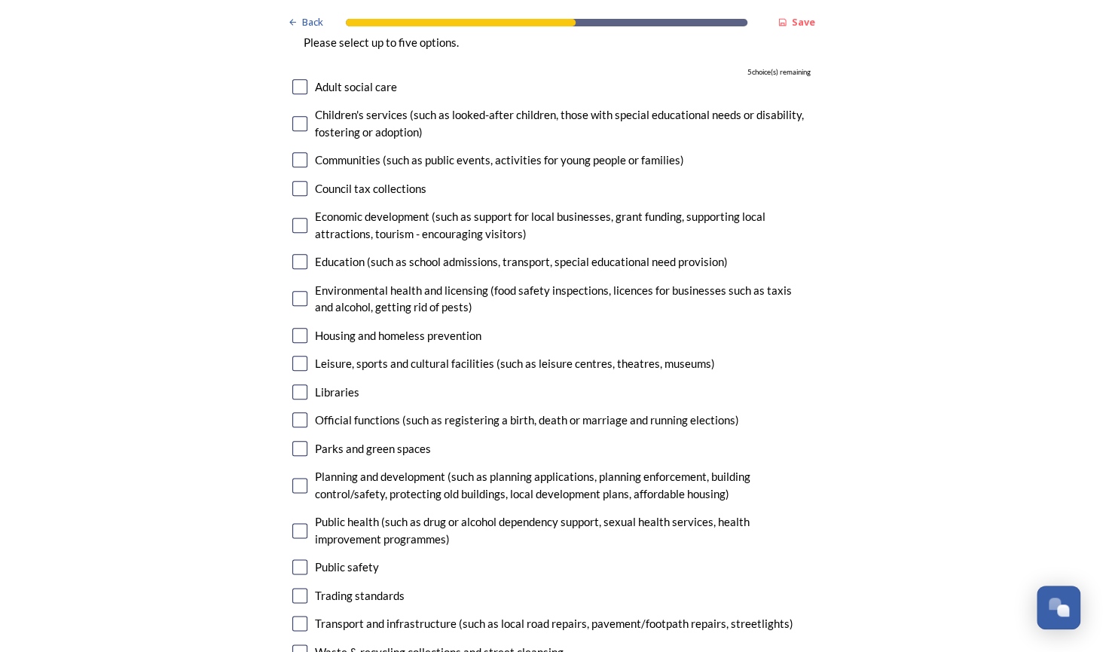
scroll to position [3768, 0]
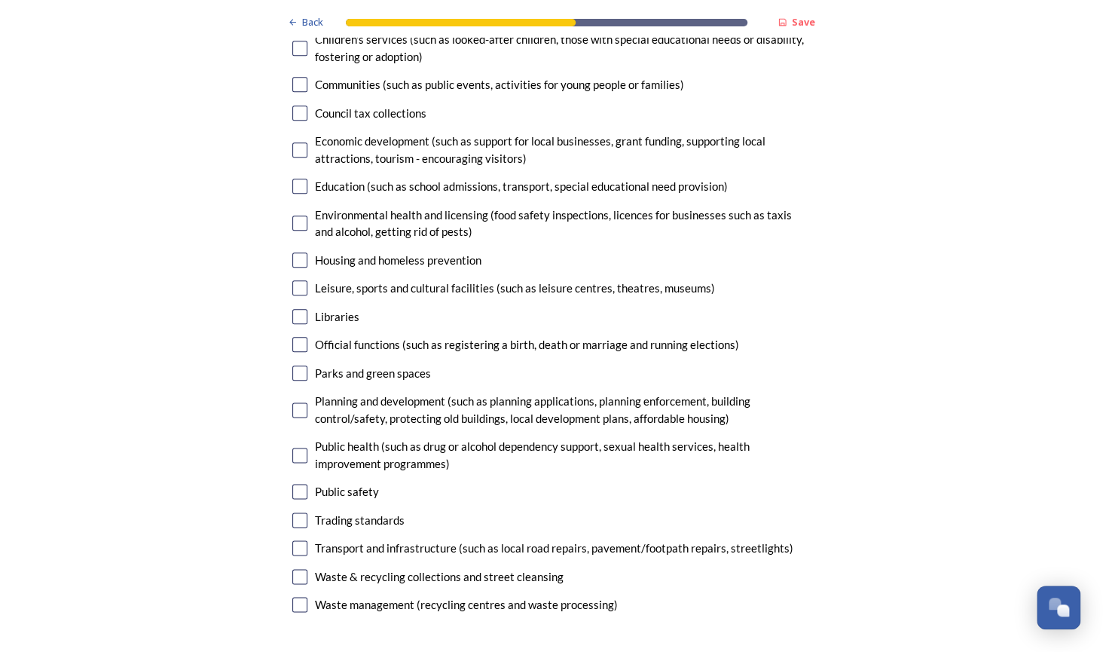
click at [292, 569] on input "checkbox" at bounding box center [299, 576] width 15 height 15
checkbox input "true"
click at [292, 597] on input "checkbox" at bounding box center [299, 604] width 15 height 15
checkbox input "true"
click at [295, 569] on input "checkbox" at bounding box center [299, 576] width 15 height 15
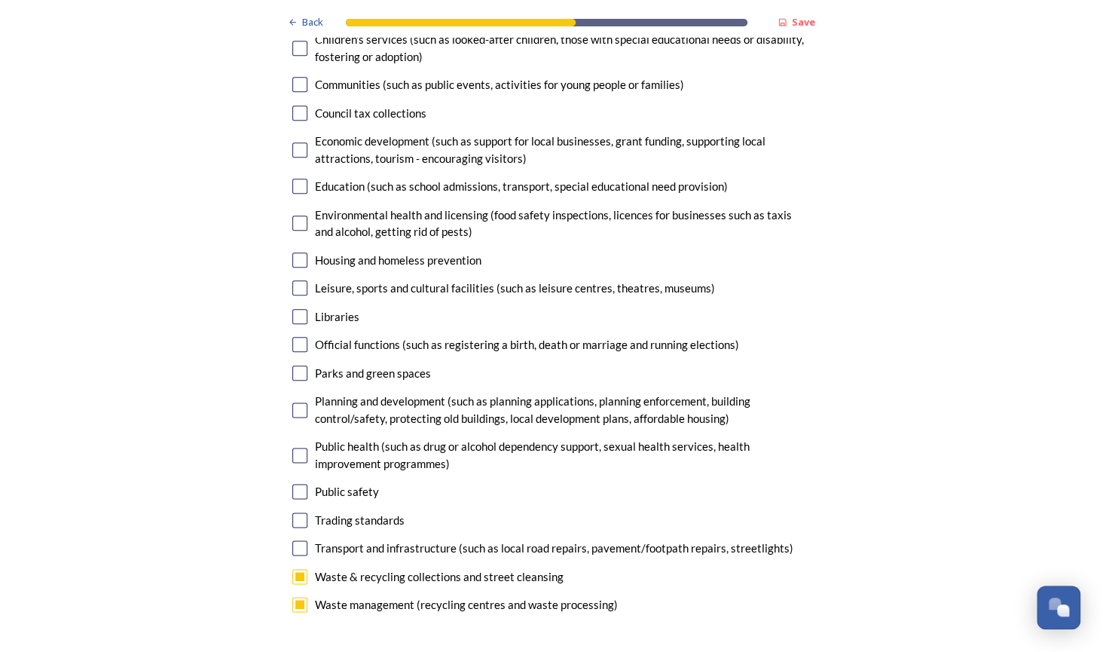
checkbox input "false"
click at [292, 540] on input "checkbox" at bounding box center [299, 547] width 15 height 15
checkbox input "true"
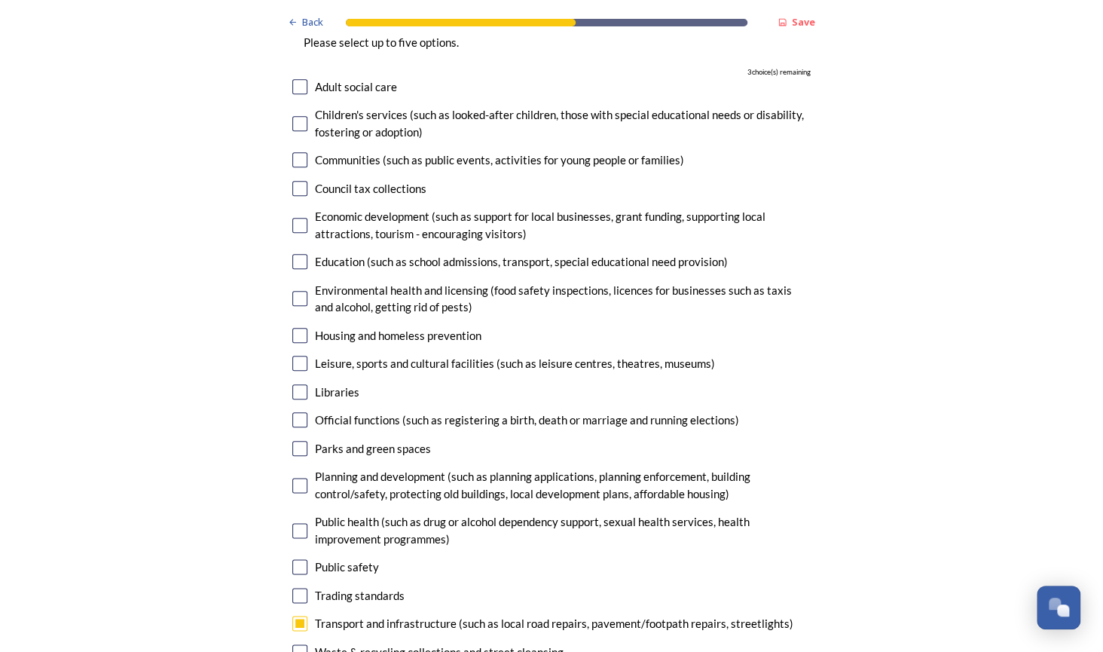
scroll to position [3692, 0]
click at [294, 478] on input "checkbox" at bounding box center [299, 485] width 15 height 15
checkbox input "true"
click at [295, 441] on input "checkbox" at bounding box center [299, 448] width 15 height 15
checkbox input "true"
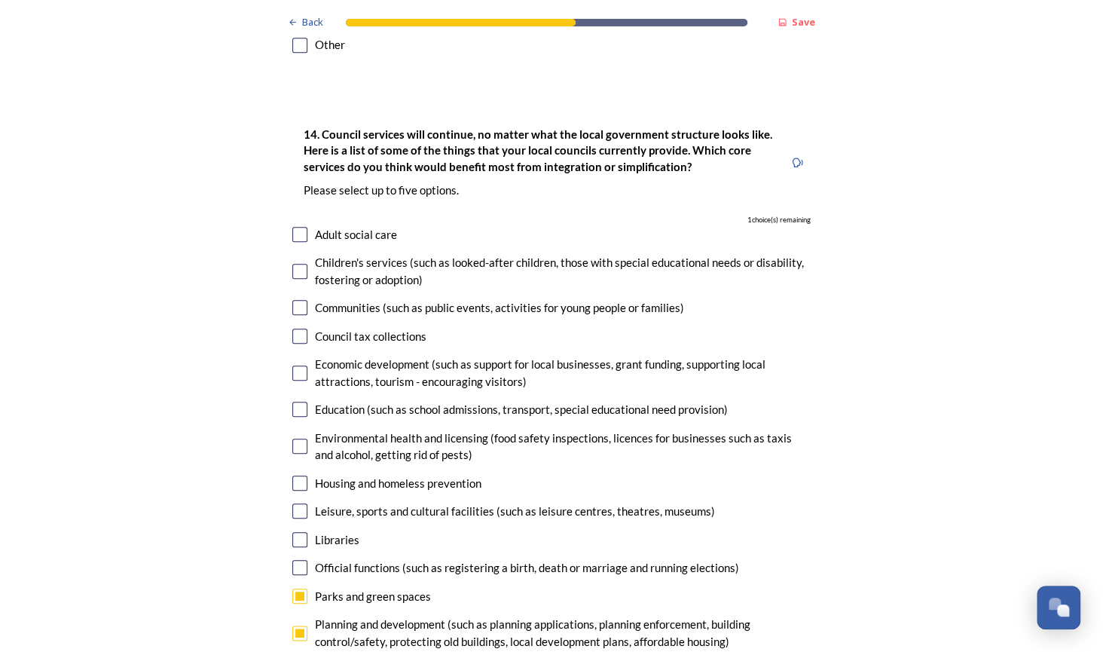
scroll to position [3542, 0]
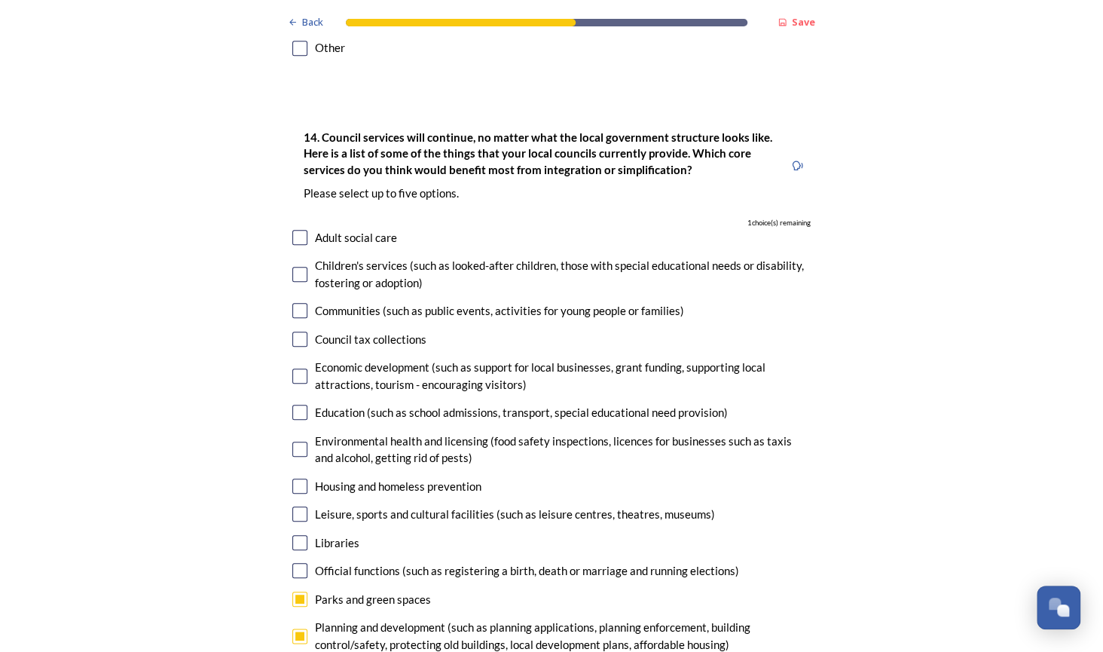
drag, startPoint x: 294, startPoint y: 261, endPoint x: 273, endPoint y: 271, distance: 23.3
click at [292, 332] on input "checkbox" at bounding box center [299, 339] width 15 height 15
checkbox input "true"
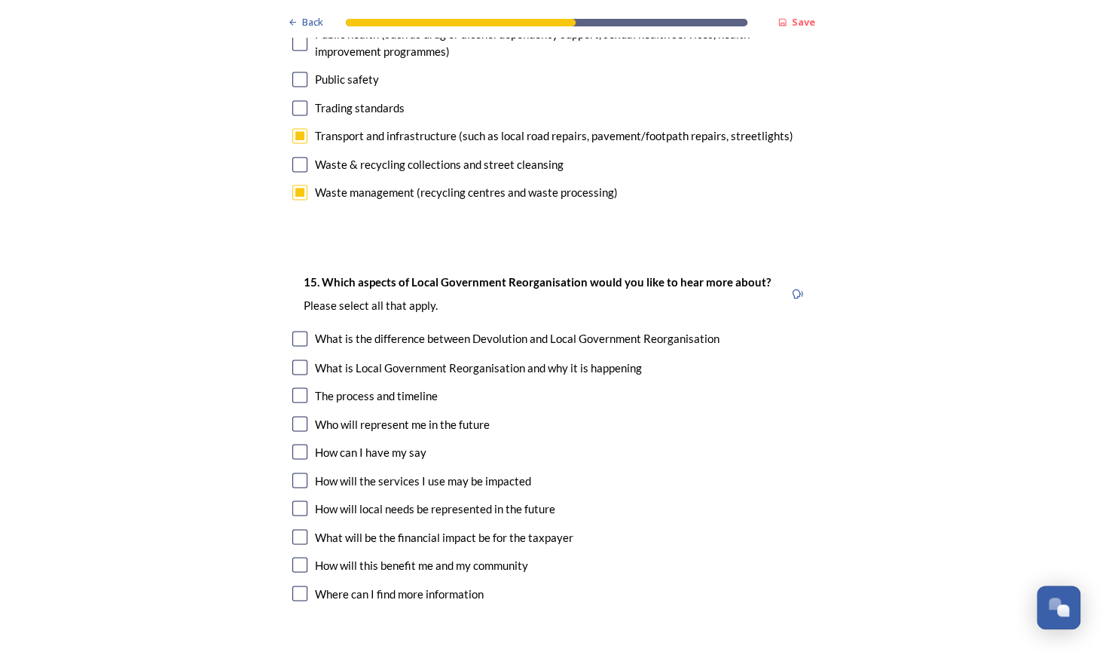
scroll to position [4220, 0]
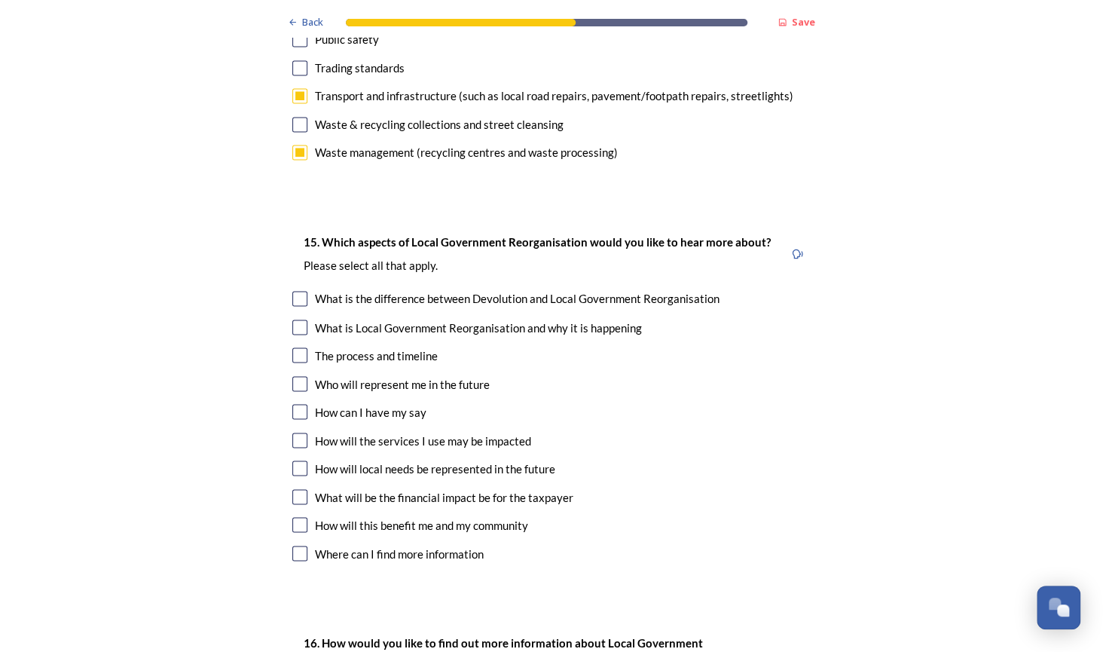
click at [292, 347] on input "checkbox" at bounding box center [299, 354] width 15 height 15
checkbox input "true"
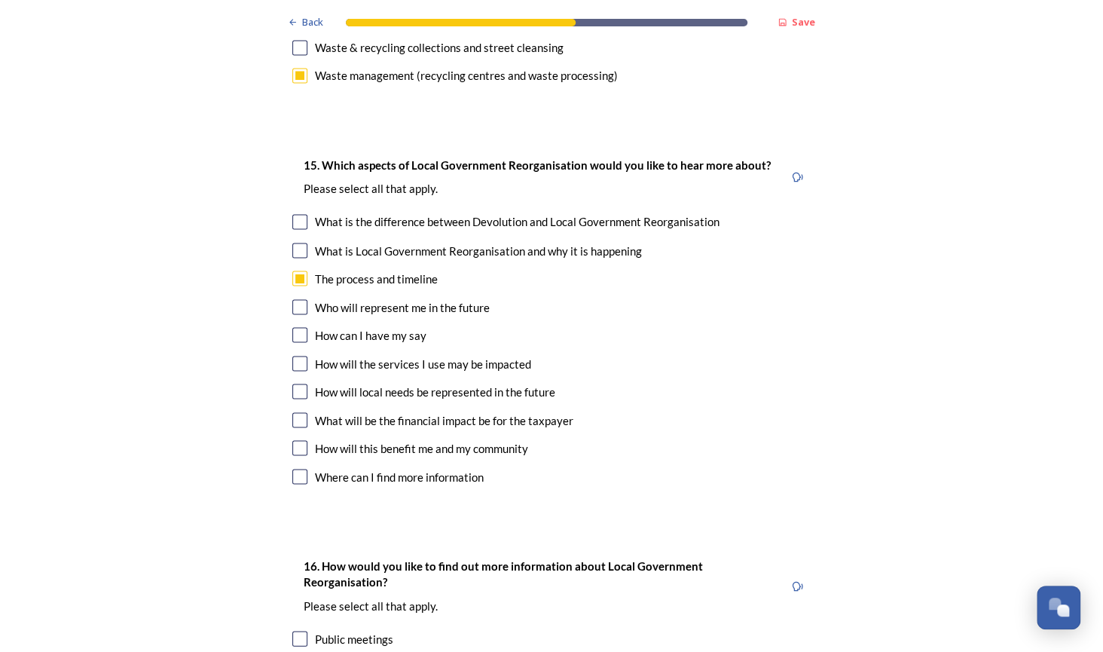
scroll to position [4295, 0]
click at [297, 414] on input "checkbox" at bounding box center [299, 421] width 15 height 15
checkbox input "true"
click at [292, 357] on input "checkbox" at bounding box center [299, 364] width 15 height 15
checkbox input "true"
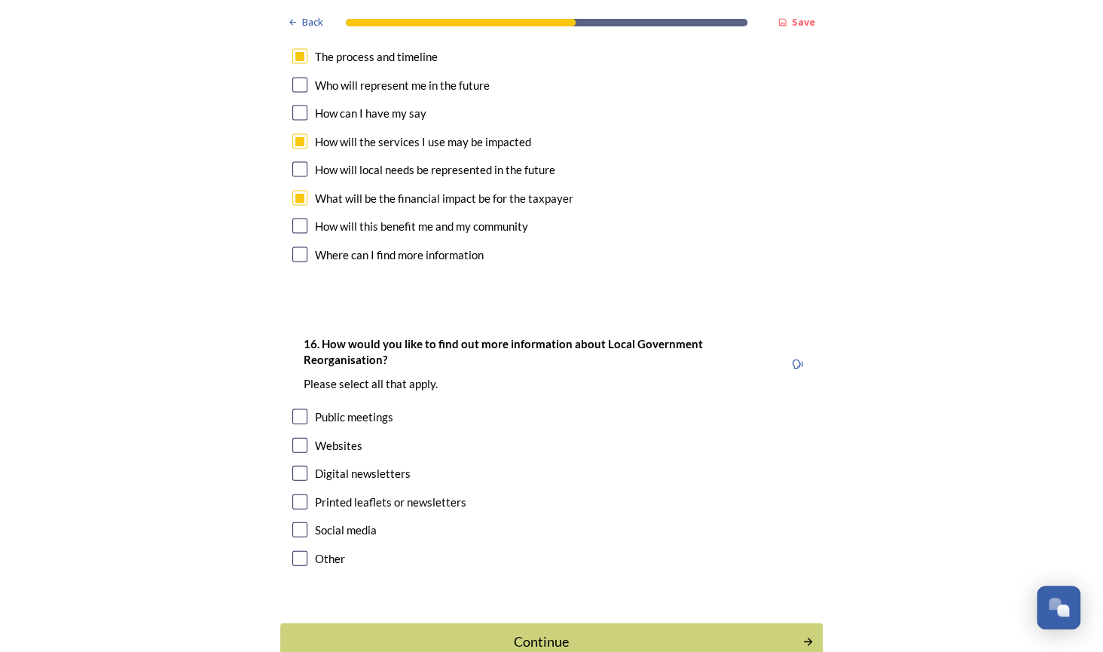
scroll to position [4521, 0]
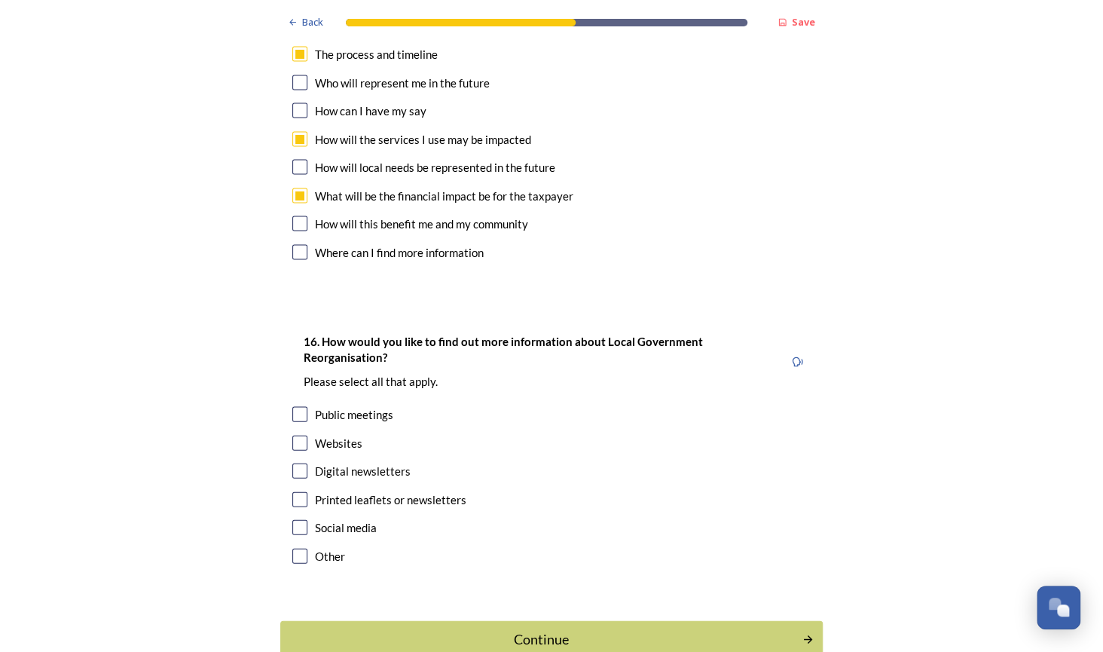
click at [295, 463] on input "checkbox" at bounding box center [299, 470] width 15 height 15
checkbox input "true"
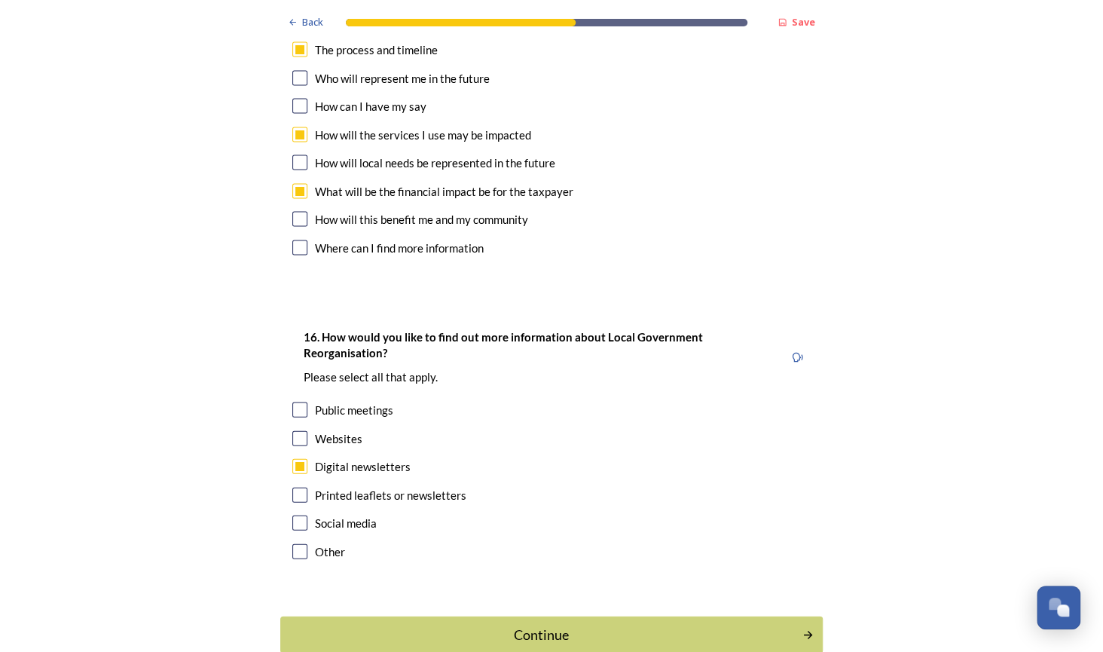
scroll to position [4533, 0]
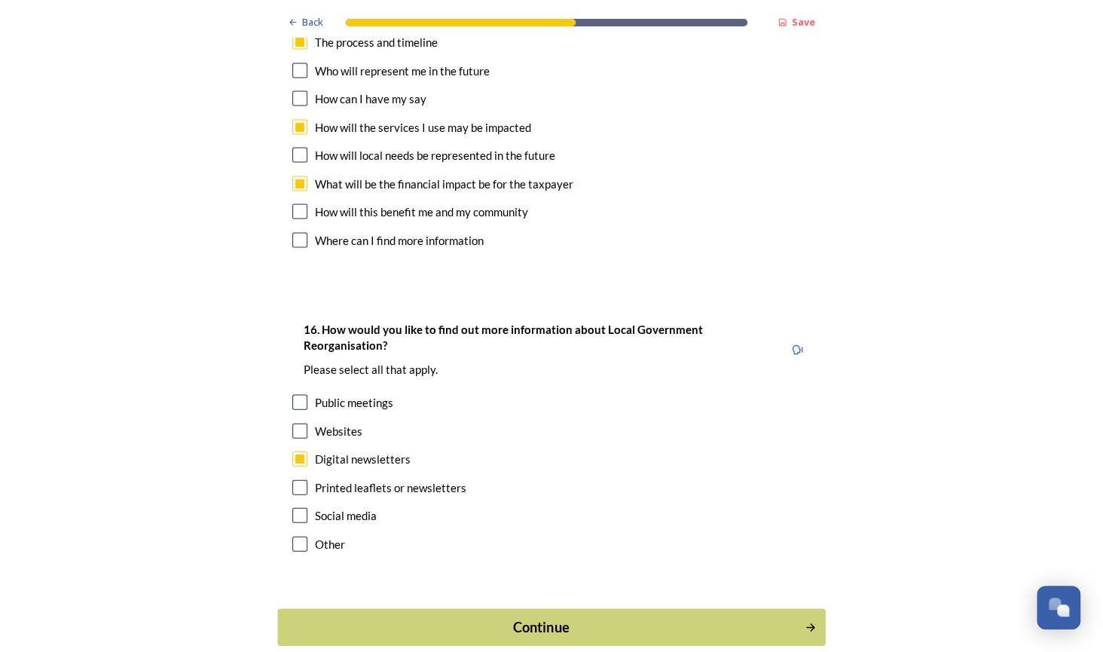
click at [545, 616] on div "Continue" at bounding box center [541, 626] width 510 height 20
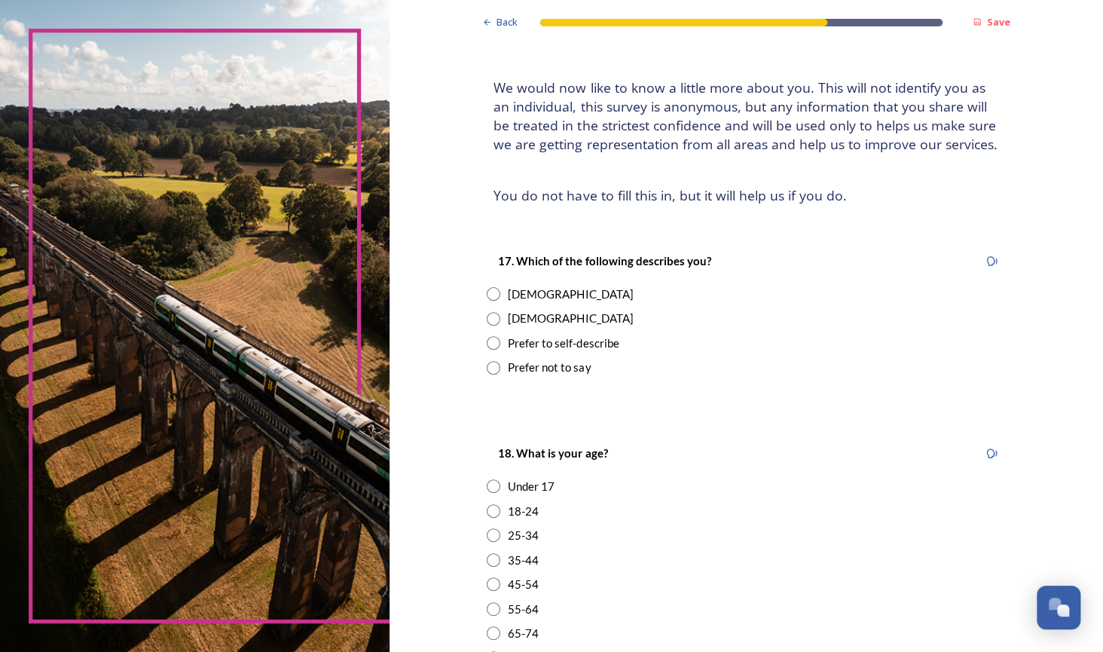
scroll to position [75, 0]
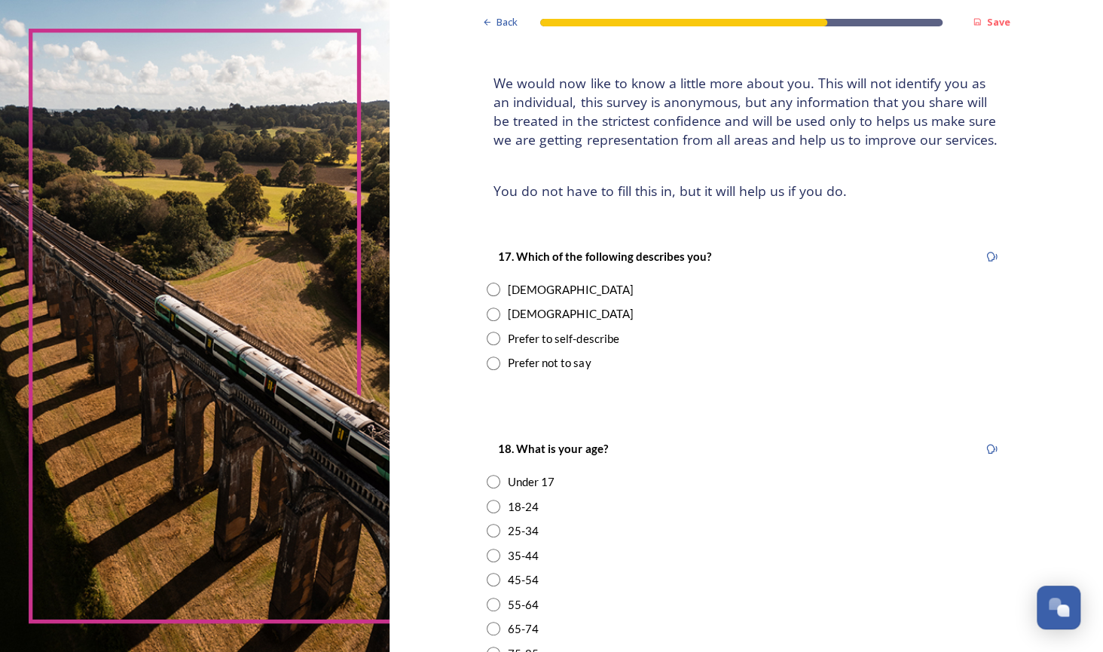
click at [489, 315] on input "radio" at bounding box center [494, 314] width 14 height 14
radio input "true"
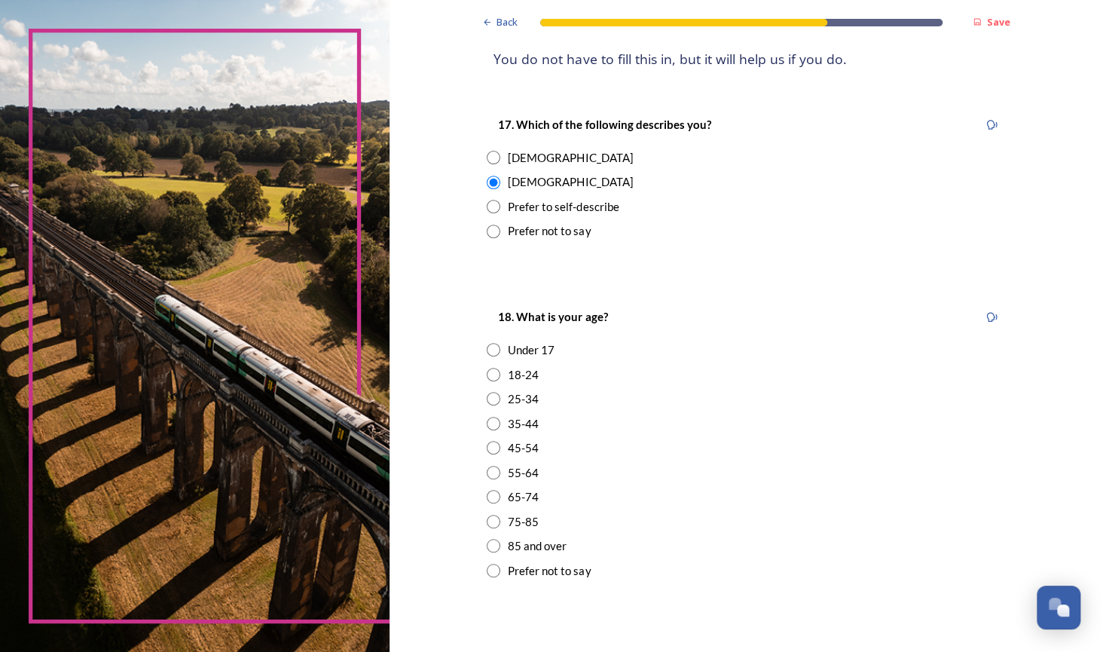
scroll to position [226, 0]
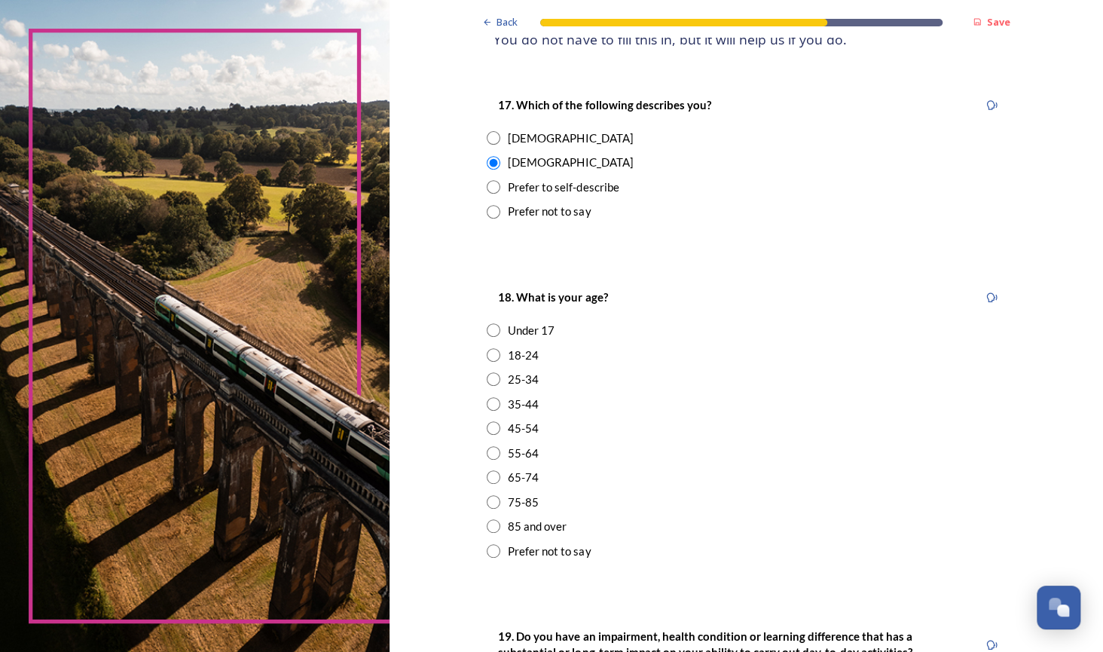
click at [491, 504] on input "radio" at bounding box center [494, 502] width 14 height 14
radio input "true"
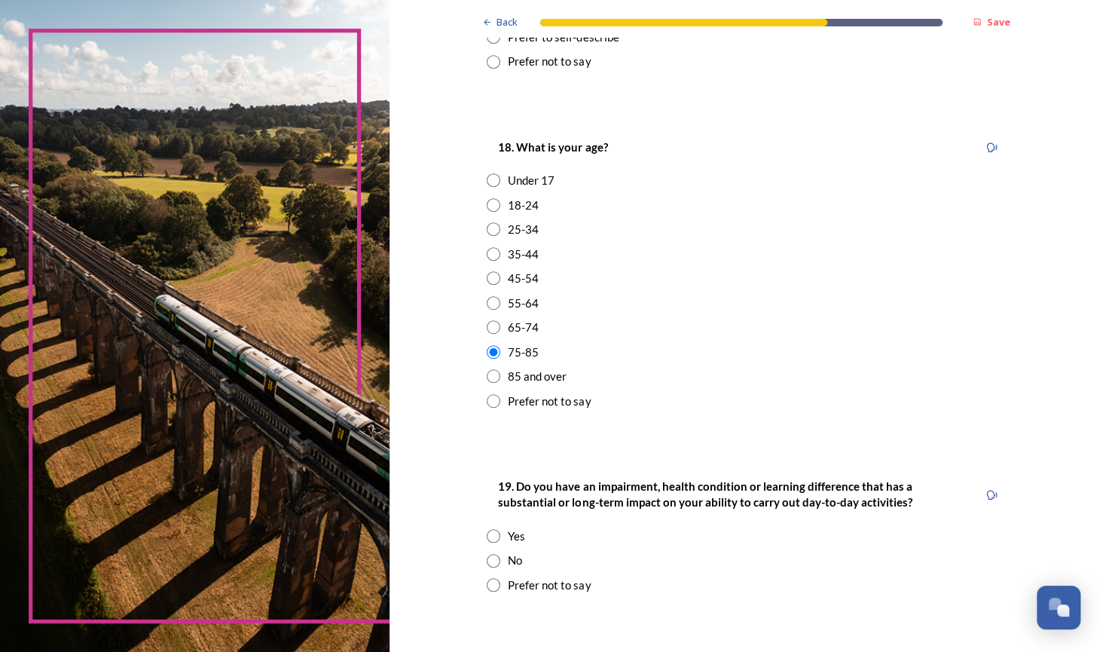
scroll to position [452, 0]
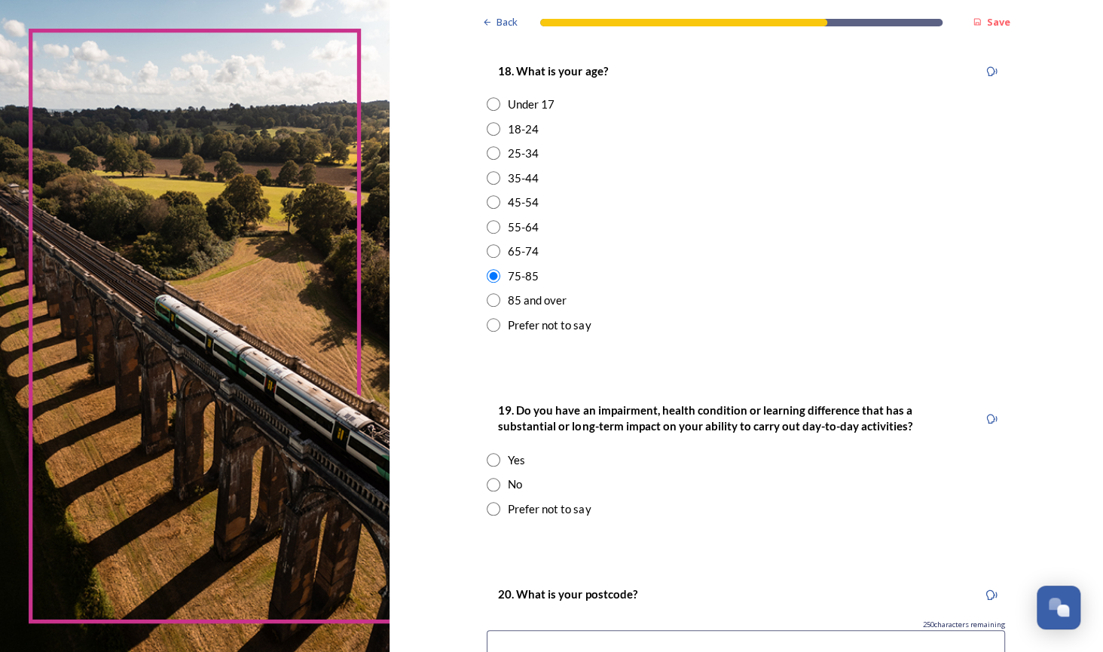
click at [490, 485] on input "radio" at bounding box center [494, 485] width 14 height 14
radio input "true"
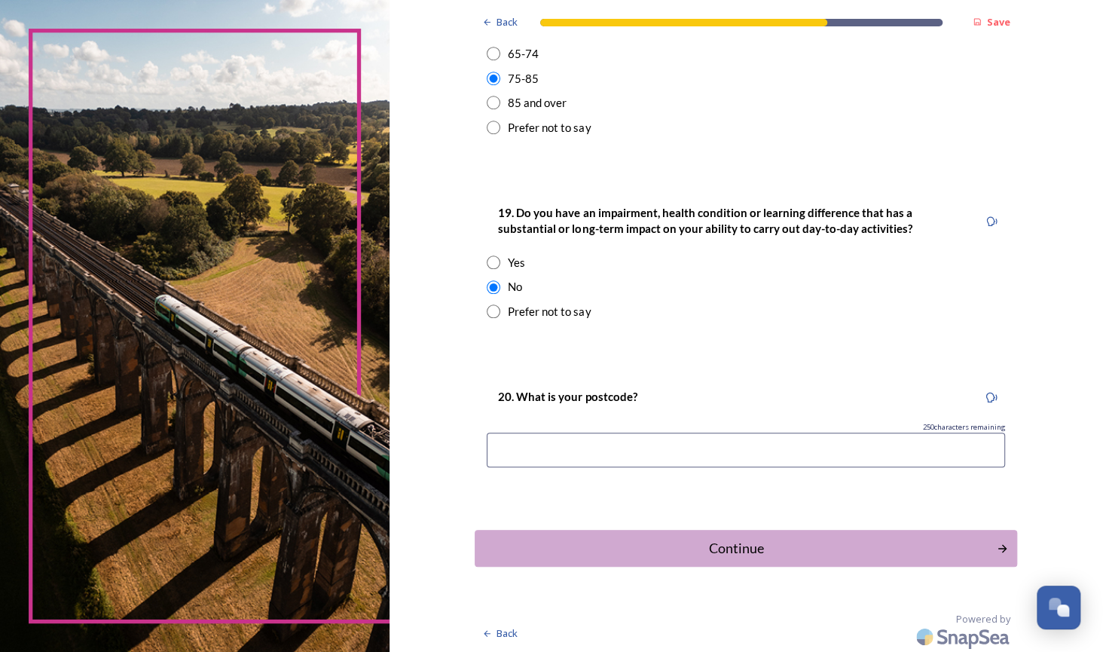
scroll to position [650, 0]
click at [507, 445] on input at bounding box center [746, 449] width 518 height 35
type input "BN1 6NN"
click at [704, 546] on div "Continue" at bounding box center [736, 547] width 510 height 20
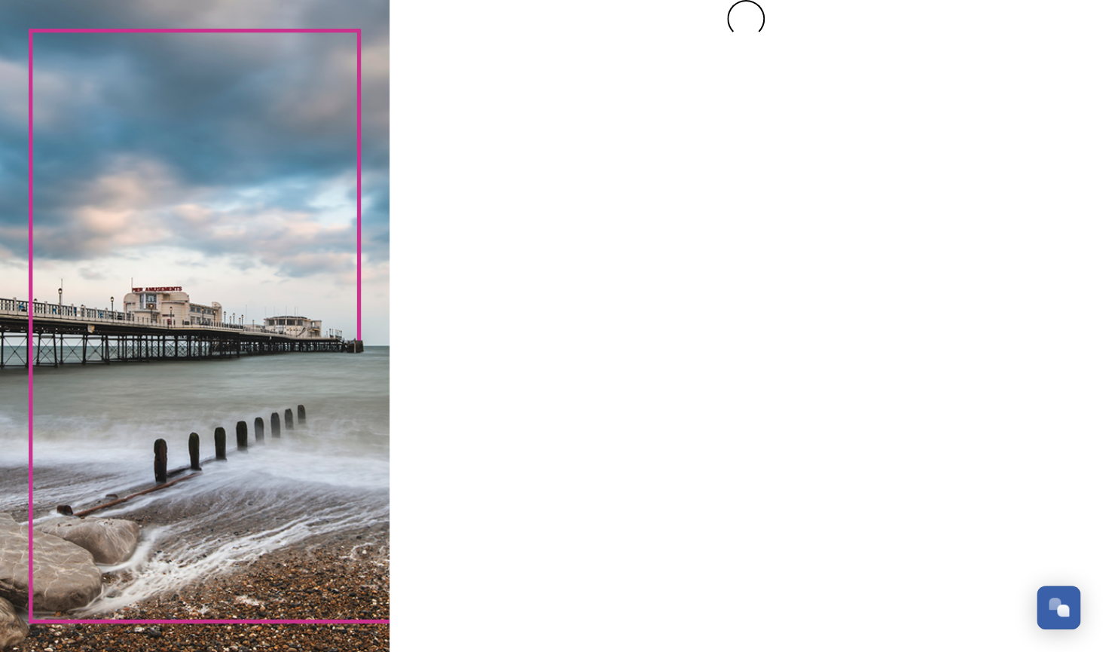
scroll to position [0, 0]
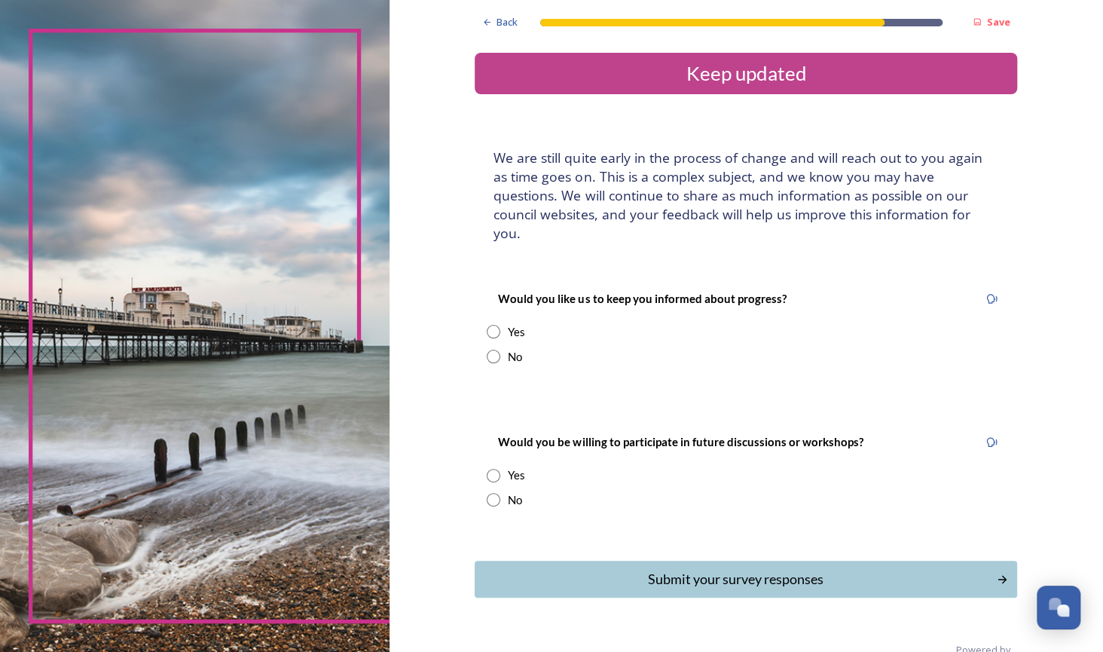
click at [489, 325] on input "radio" at bounding box center [494, 332] width 14 height 14
radio input "true"
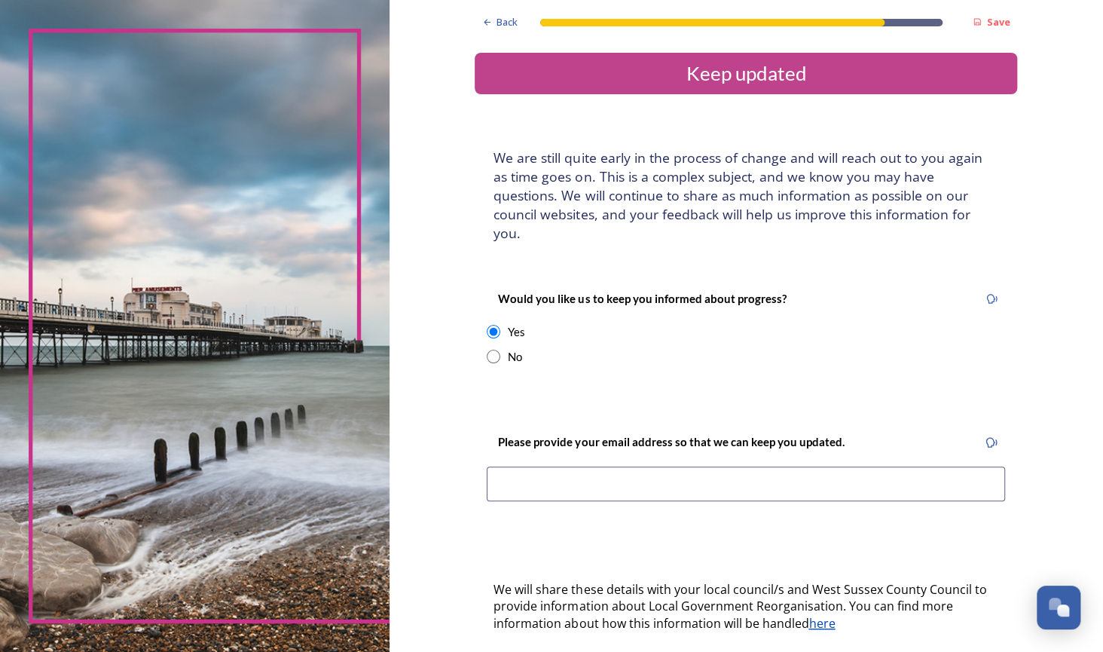
click at [500, 468] on input at bounding box center [746, 483] width 518 height 35
type input "jftalbot@sky.com"
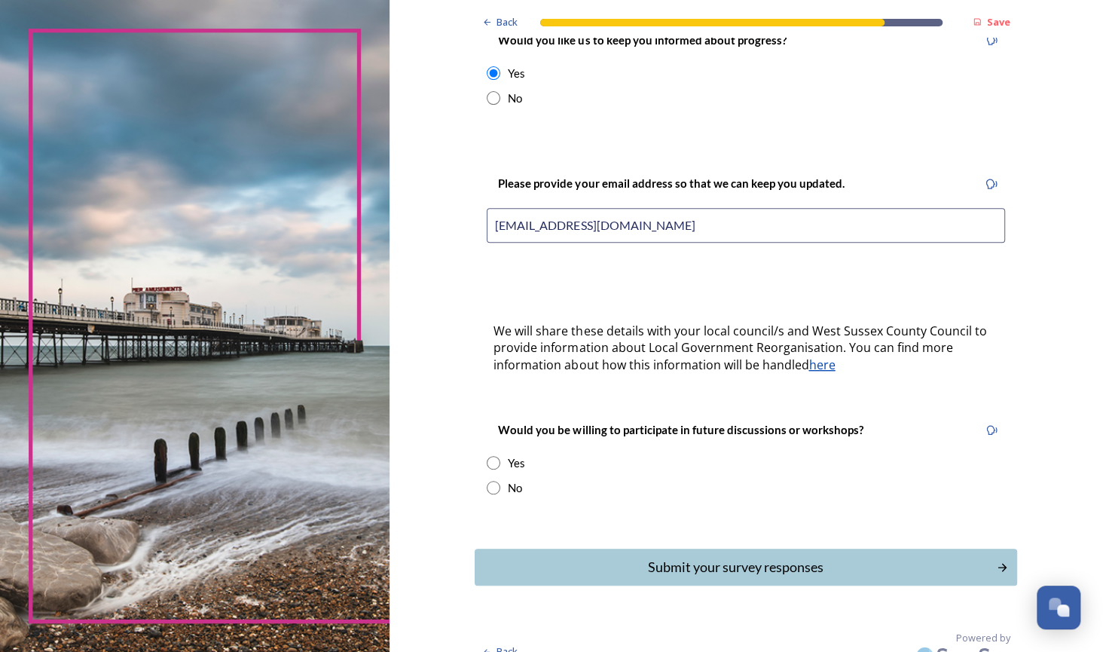
scroll to position [259, 0]
click at [487, 480] on input "radio" at bounding box center [494, 487] width 14 height 14
radio input "true"
click at [732, 556] on div "Submit your survey responses" at bounding box center [736, 566] width 510 height 20
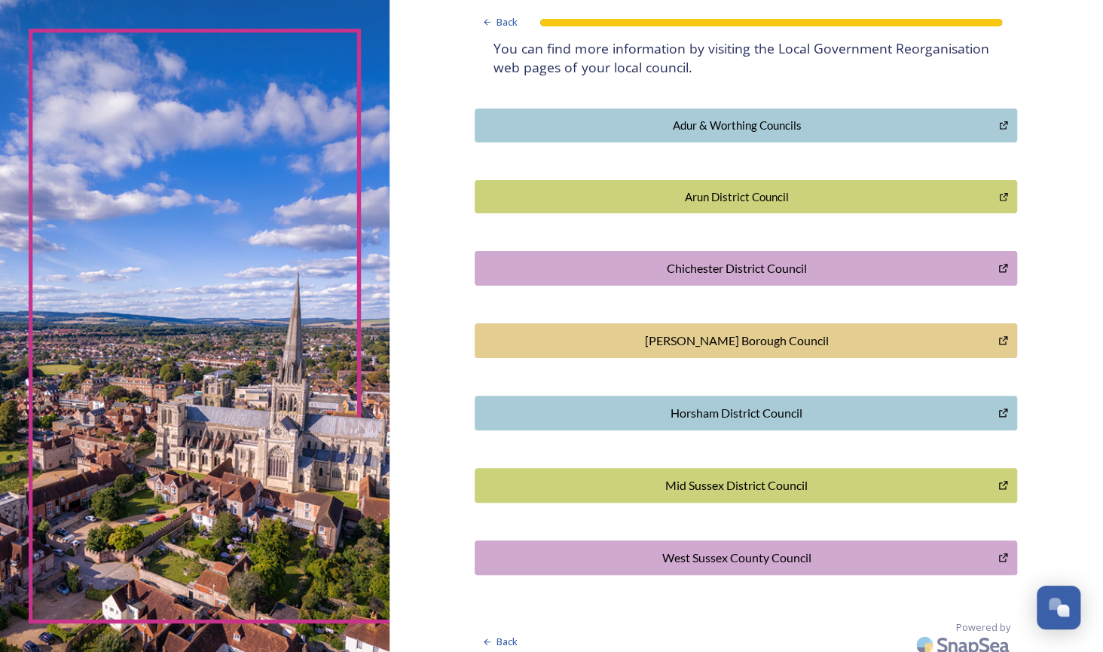
scroll to position [316, 0]
